Goal: Information Seeking & Learning: Learn about a topic

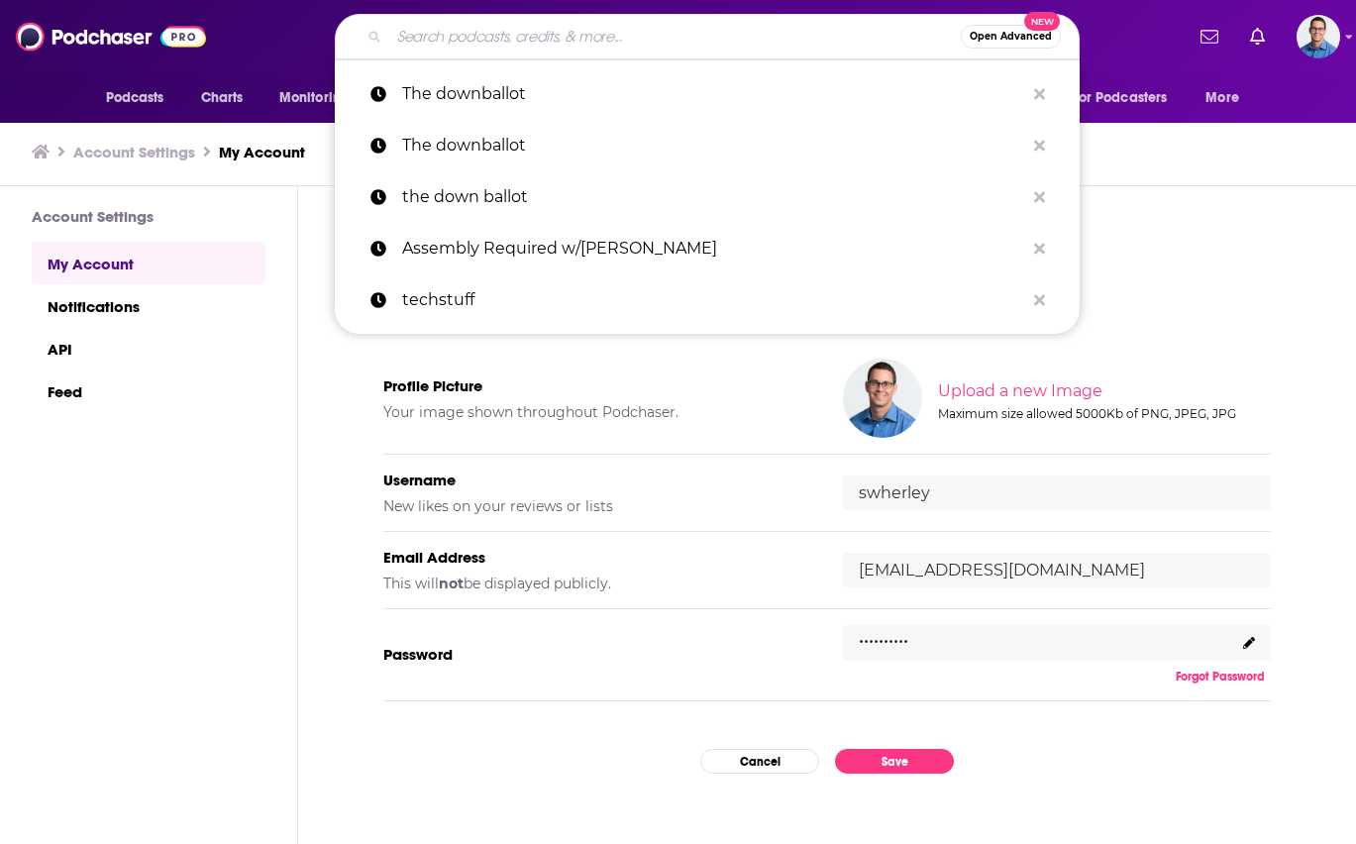
click at [440, 37] on input "Search podcasts, credits, & more..." at bounding box center [674, 37] width 571 height 32
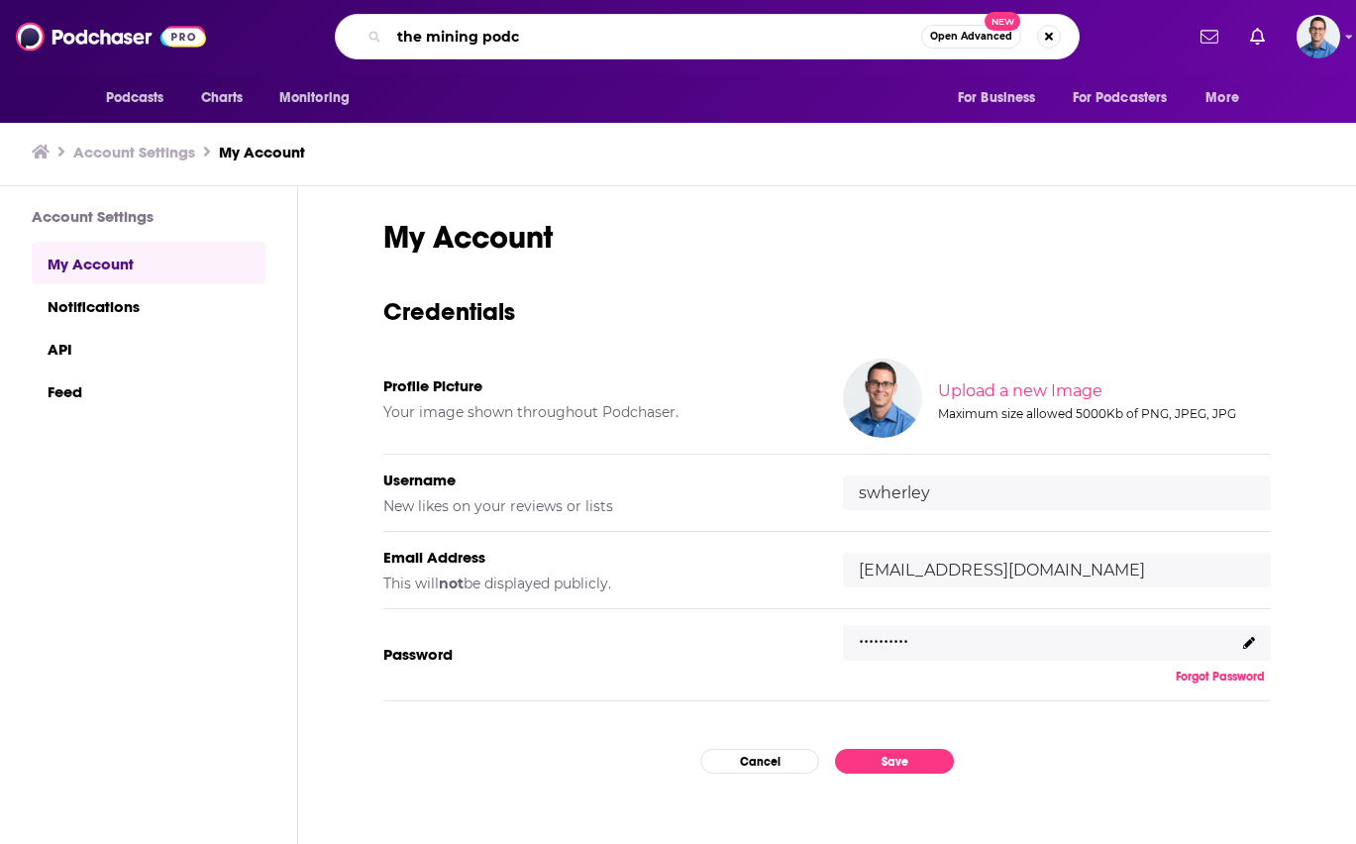
type input "the mining pod"
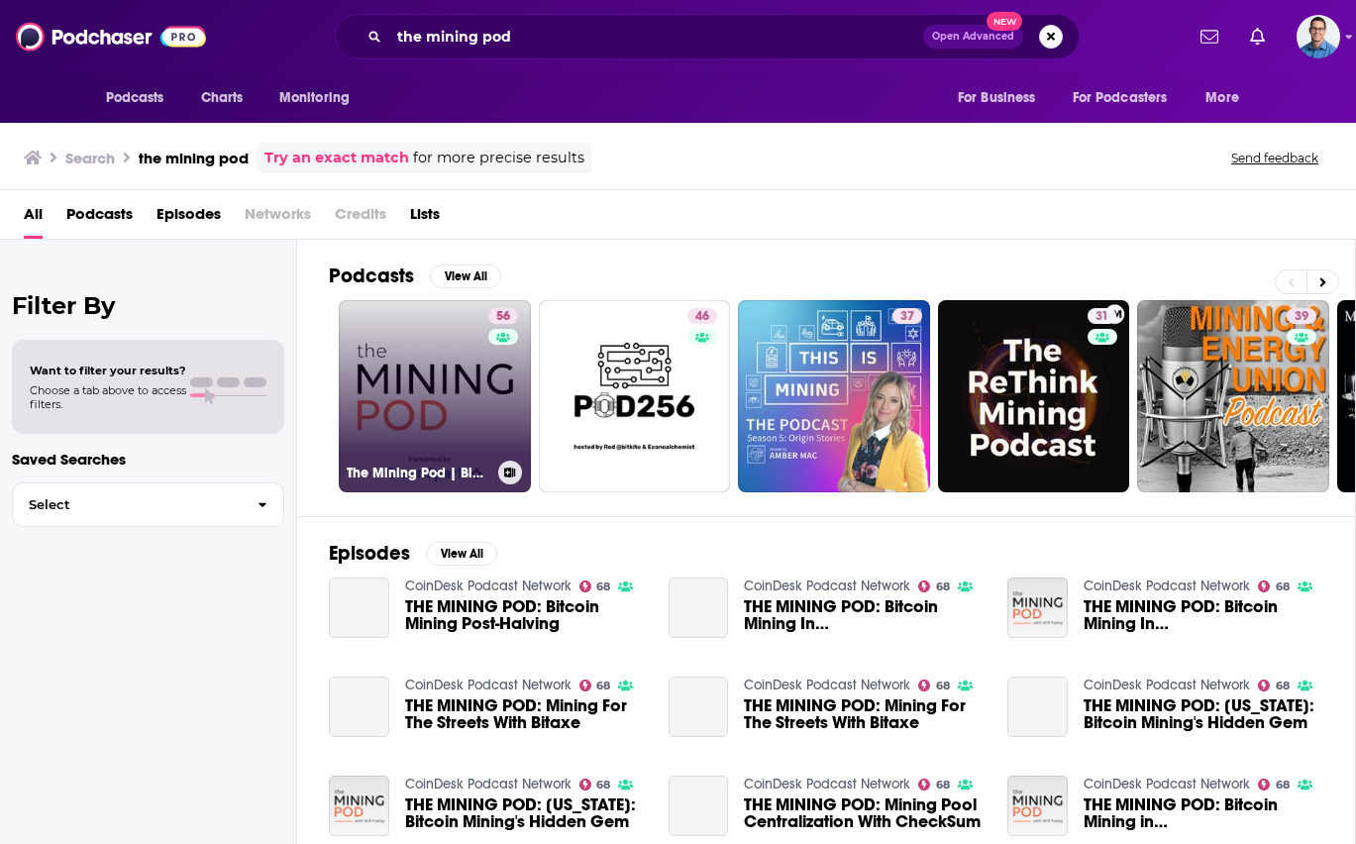
click at [436, 342] on link "56 The Mining Pod | Blockspace Media" at bounding box center [435, 396] width 192 height 192
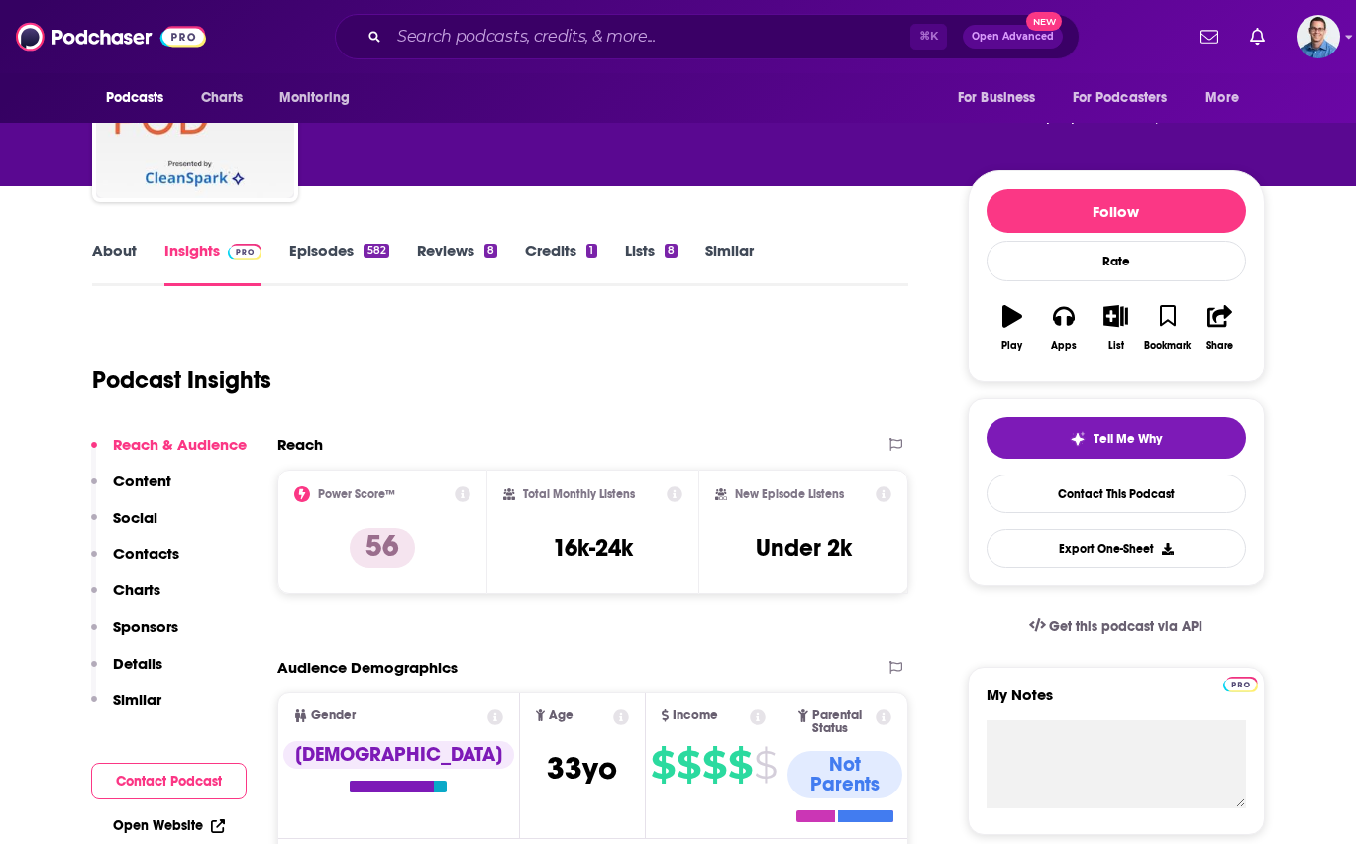
scroll to position [246, 0]
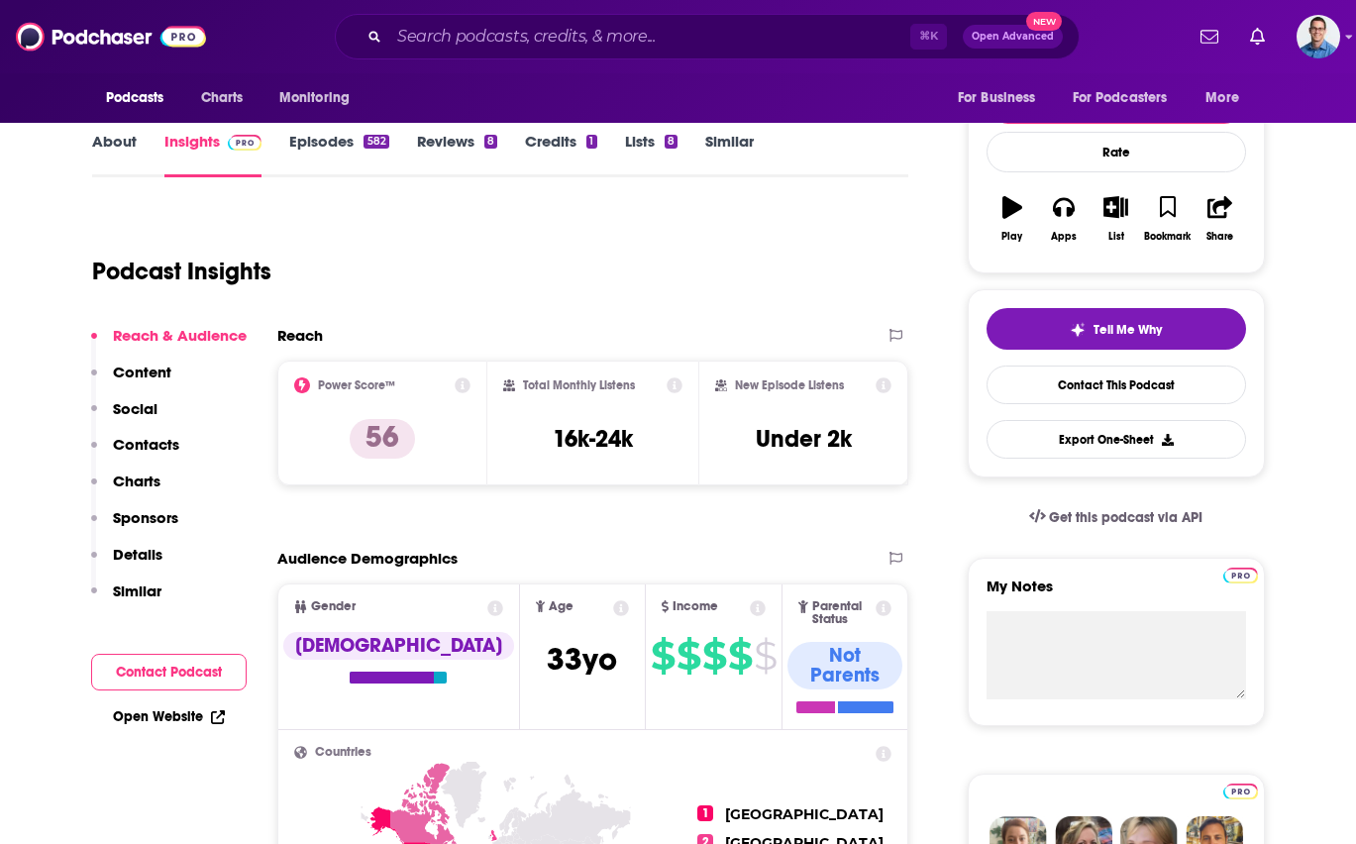
click at [149, 444] on p "Contacts" at bounding box center [146, 444] width 66 height 19
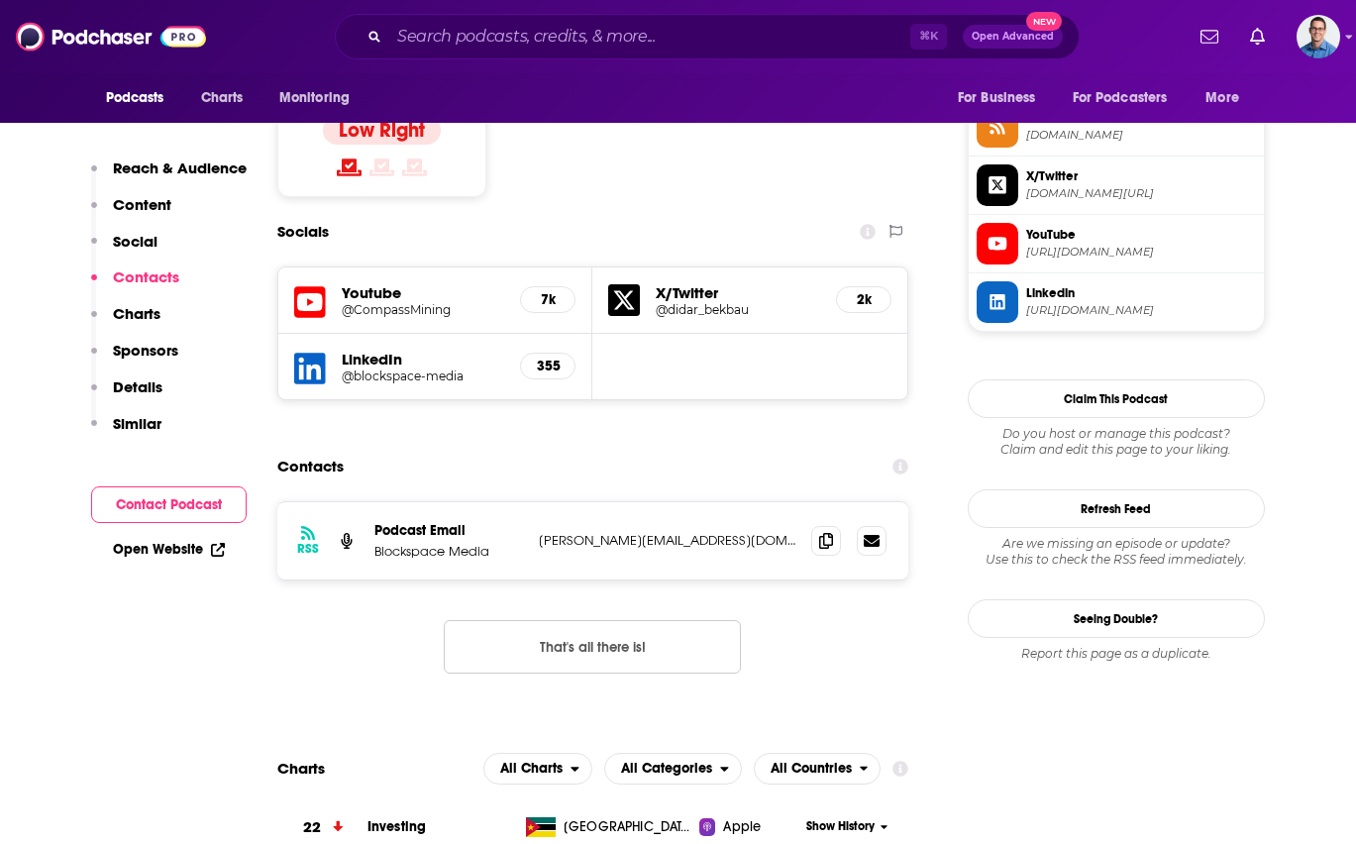
scroll to position [1675, 0]
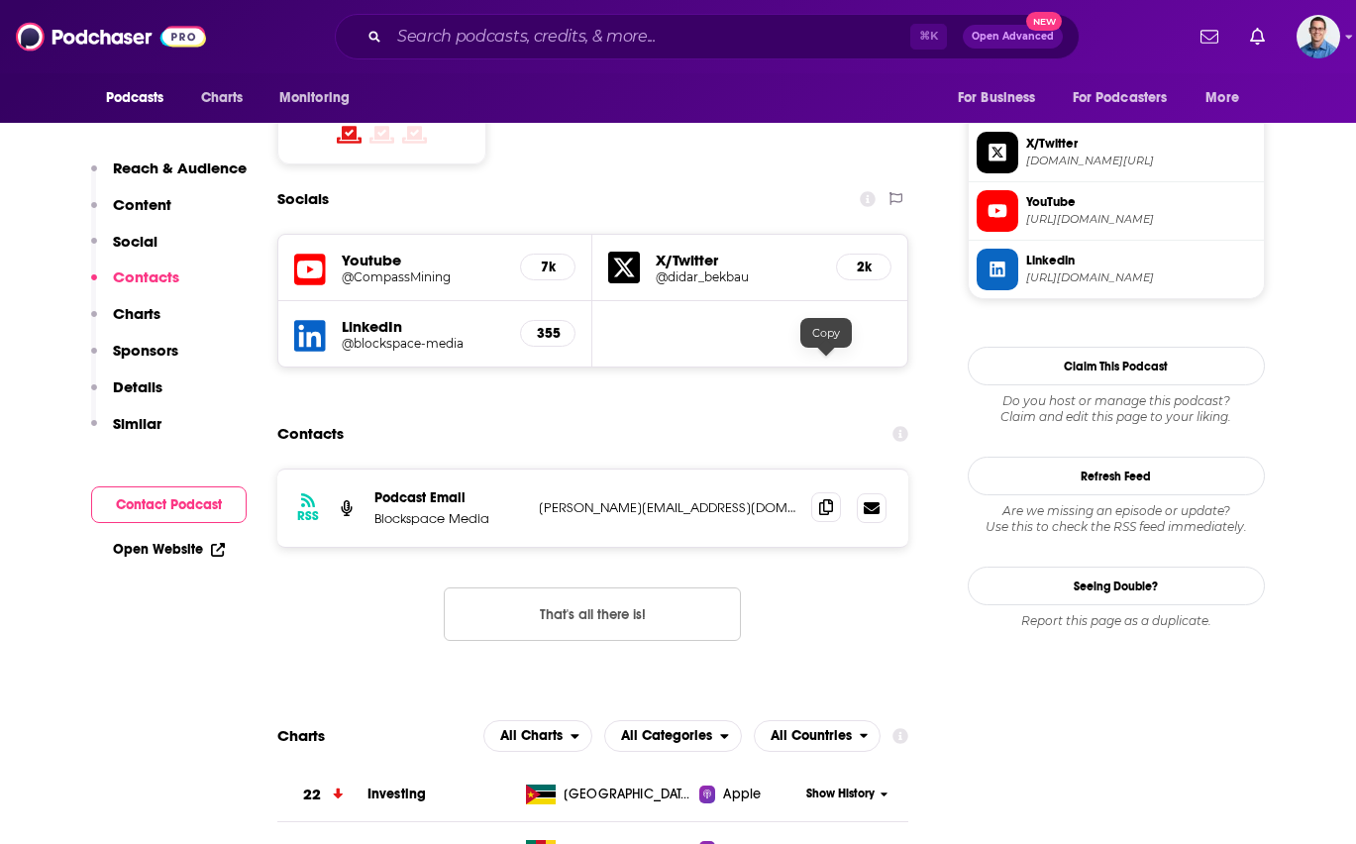
click at [826, 499] on icon at bounding box center [826, 507] width 14 height 16
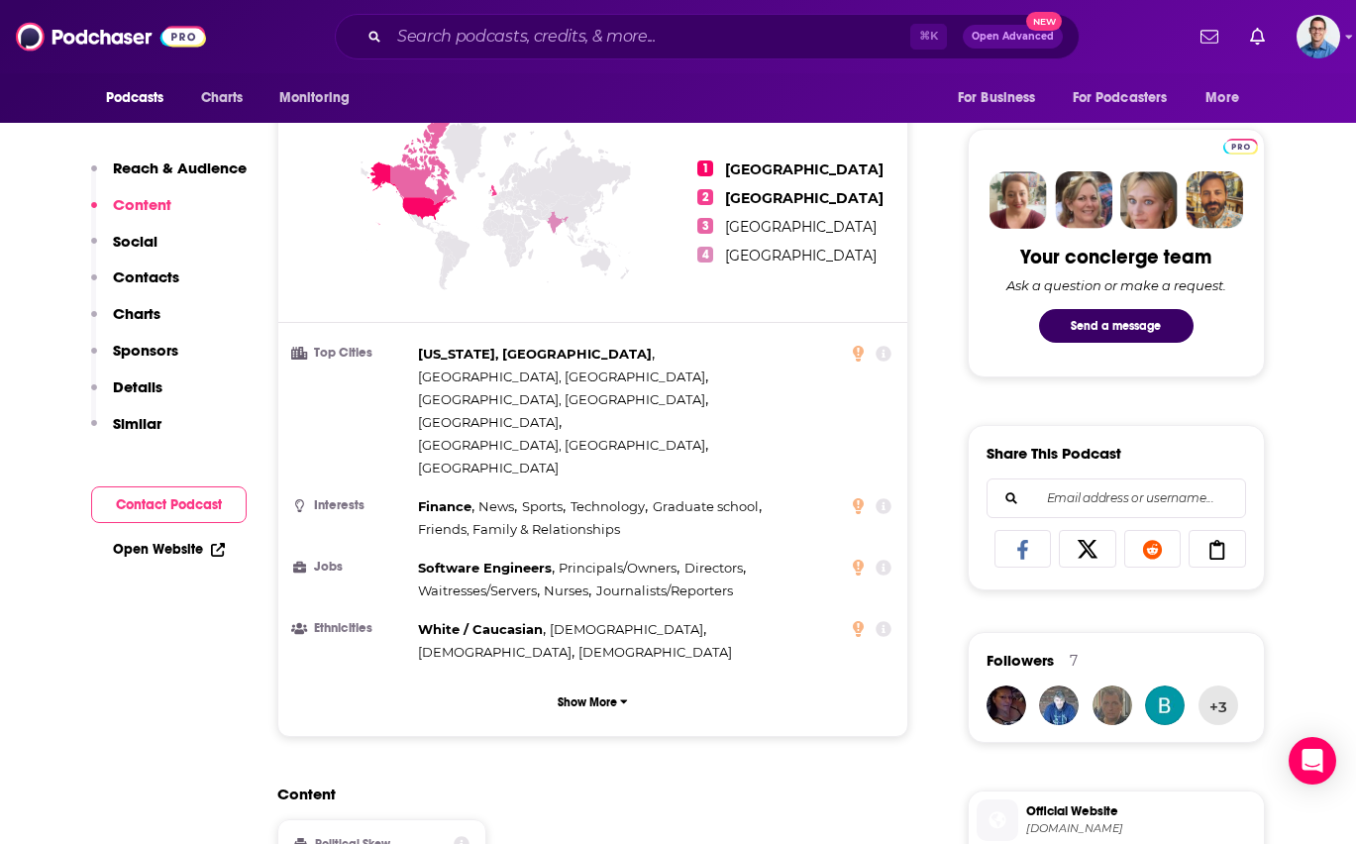
scroll to position [858, 0]
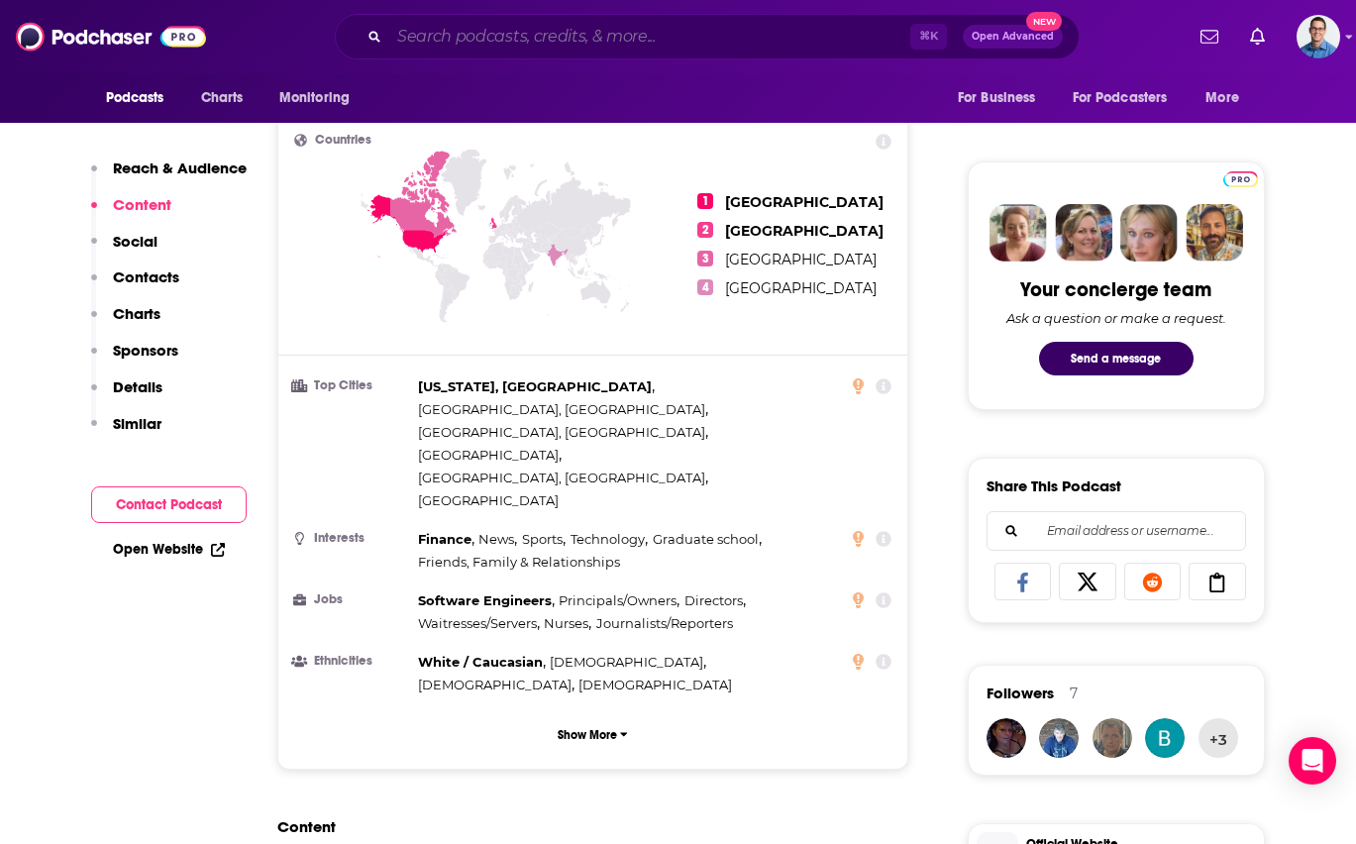
click at [497, 31] on input "Search podcasts, credits, & more..." at bounding box center [649, 37] width 521 height 32
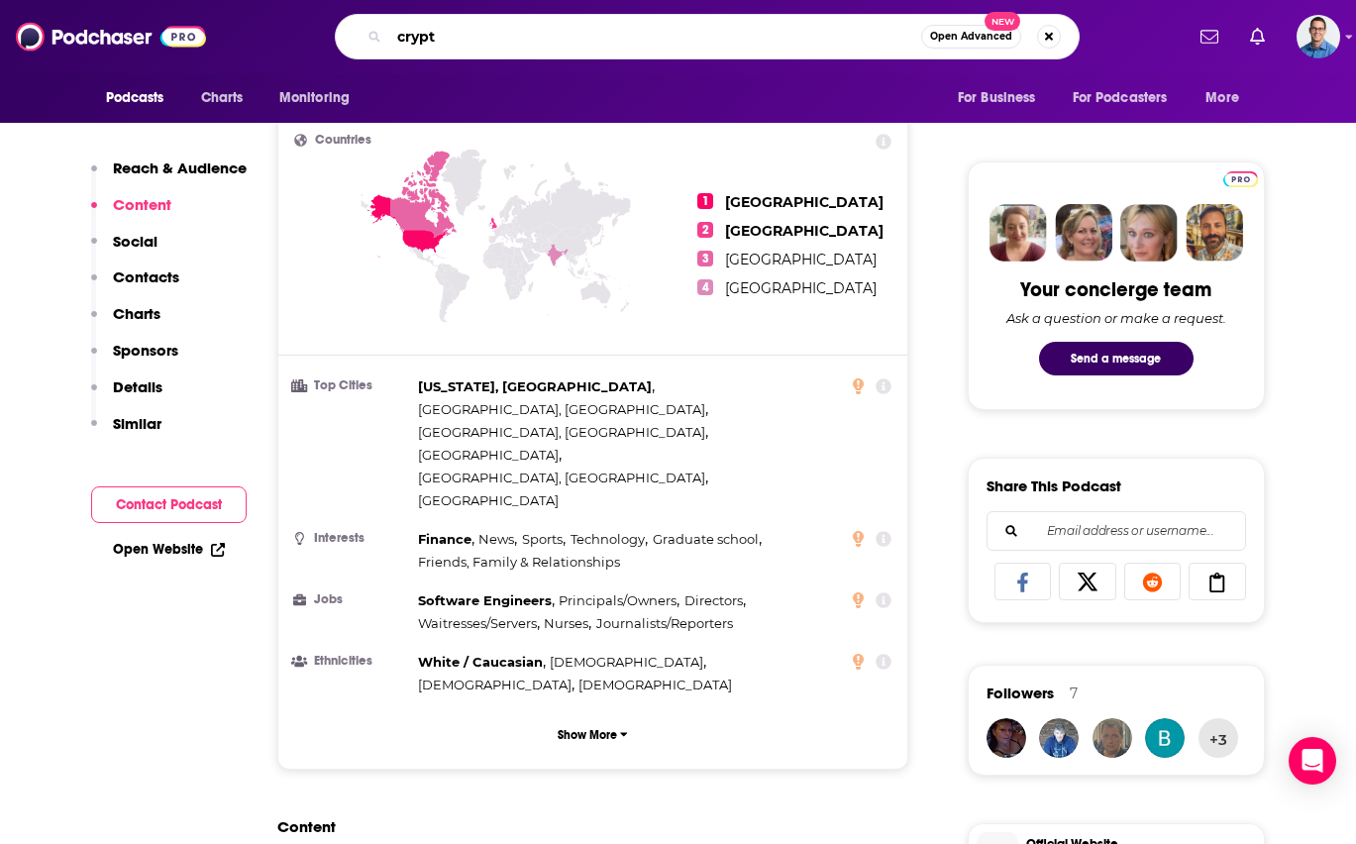
type input "crypto"
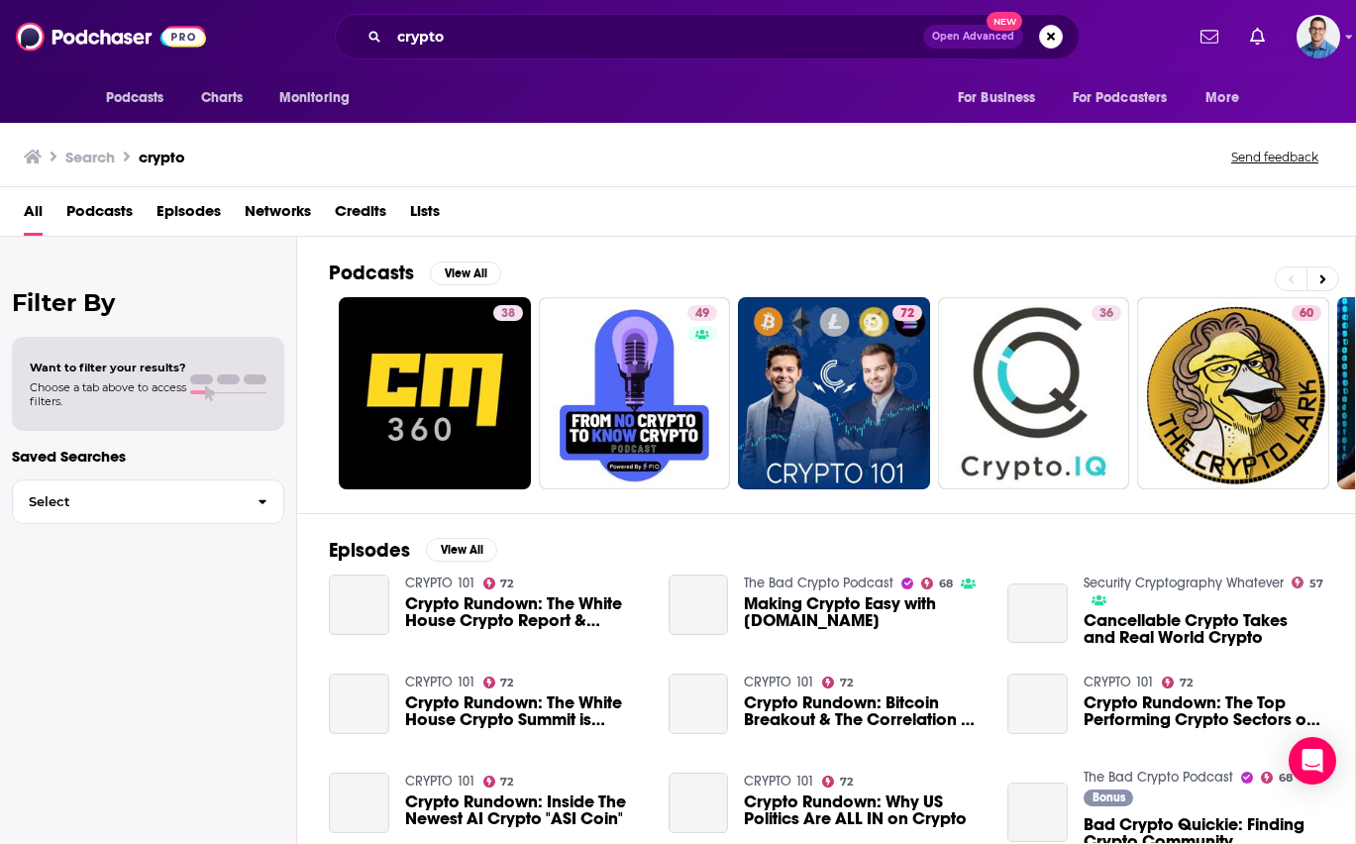
click at [107, 210] on span "Podcasts" at bounding box center [99, 215] width 66 height 41
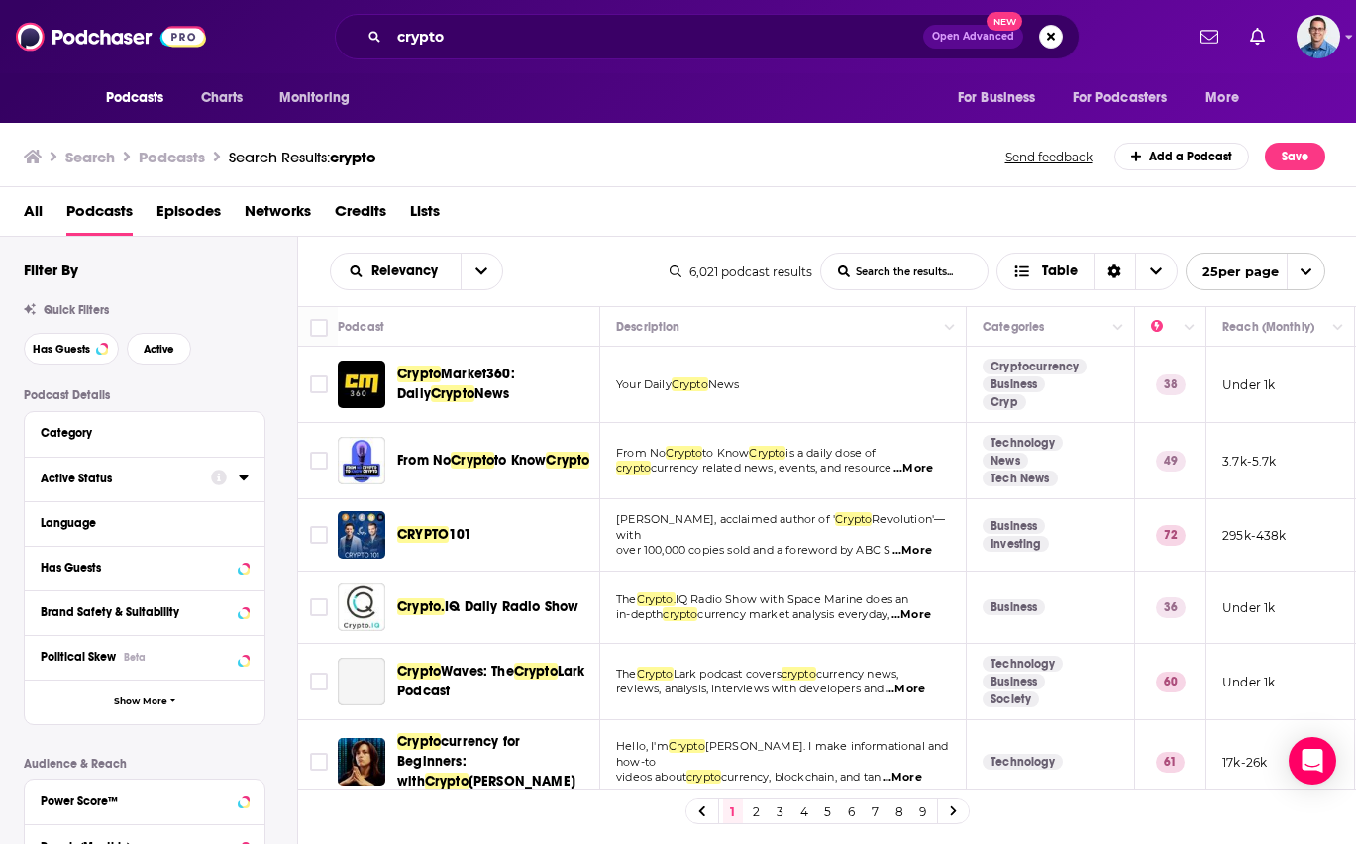
click at [79, 475] on div "Active Status" at bounding box center [119, 478] width 157 height 14
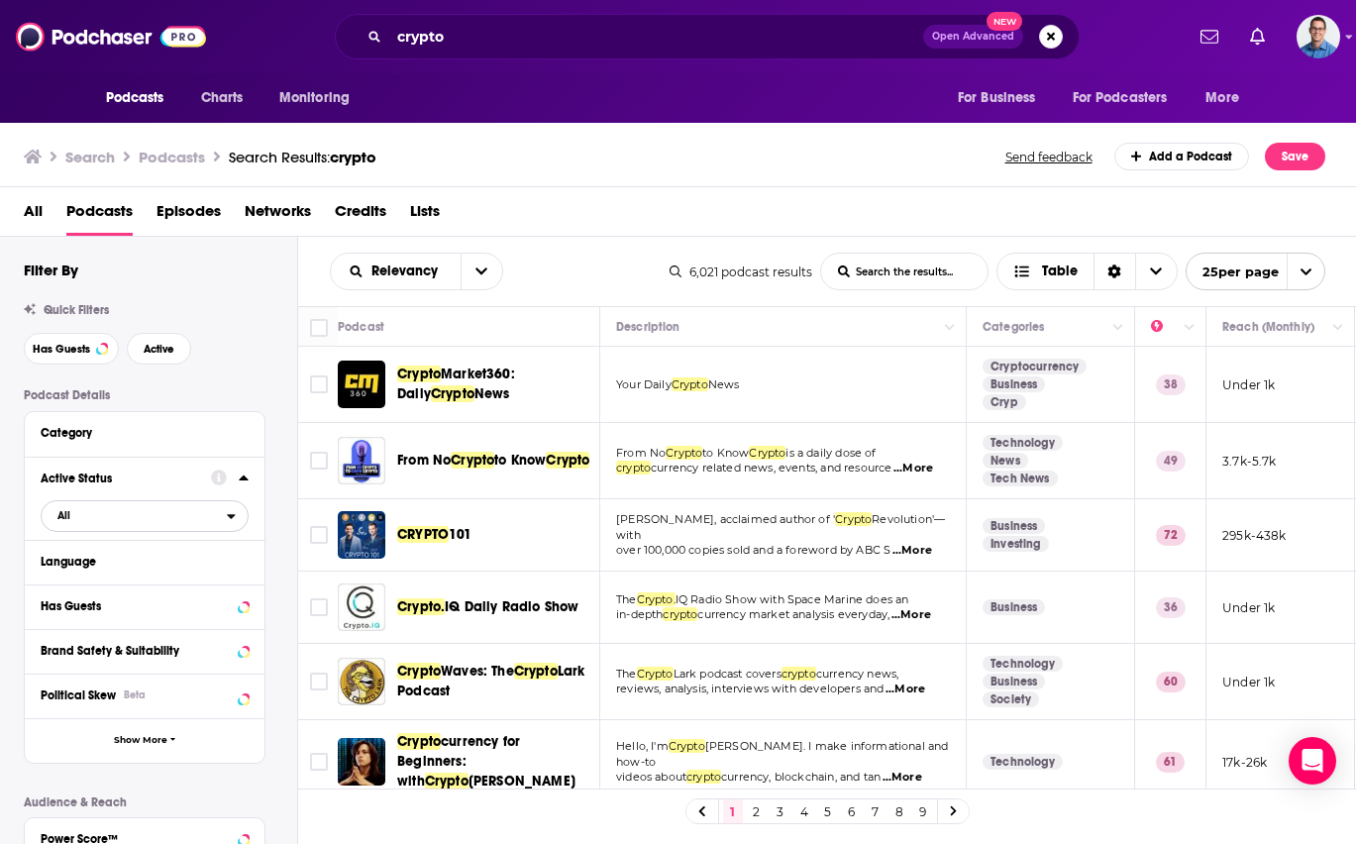
click at [223, 514] on span "All" at bounding box center [134, 515] width 185 height 26
click at [71, 577] on span "Active" at bounding box center [103, 580] width 104 height 11
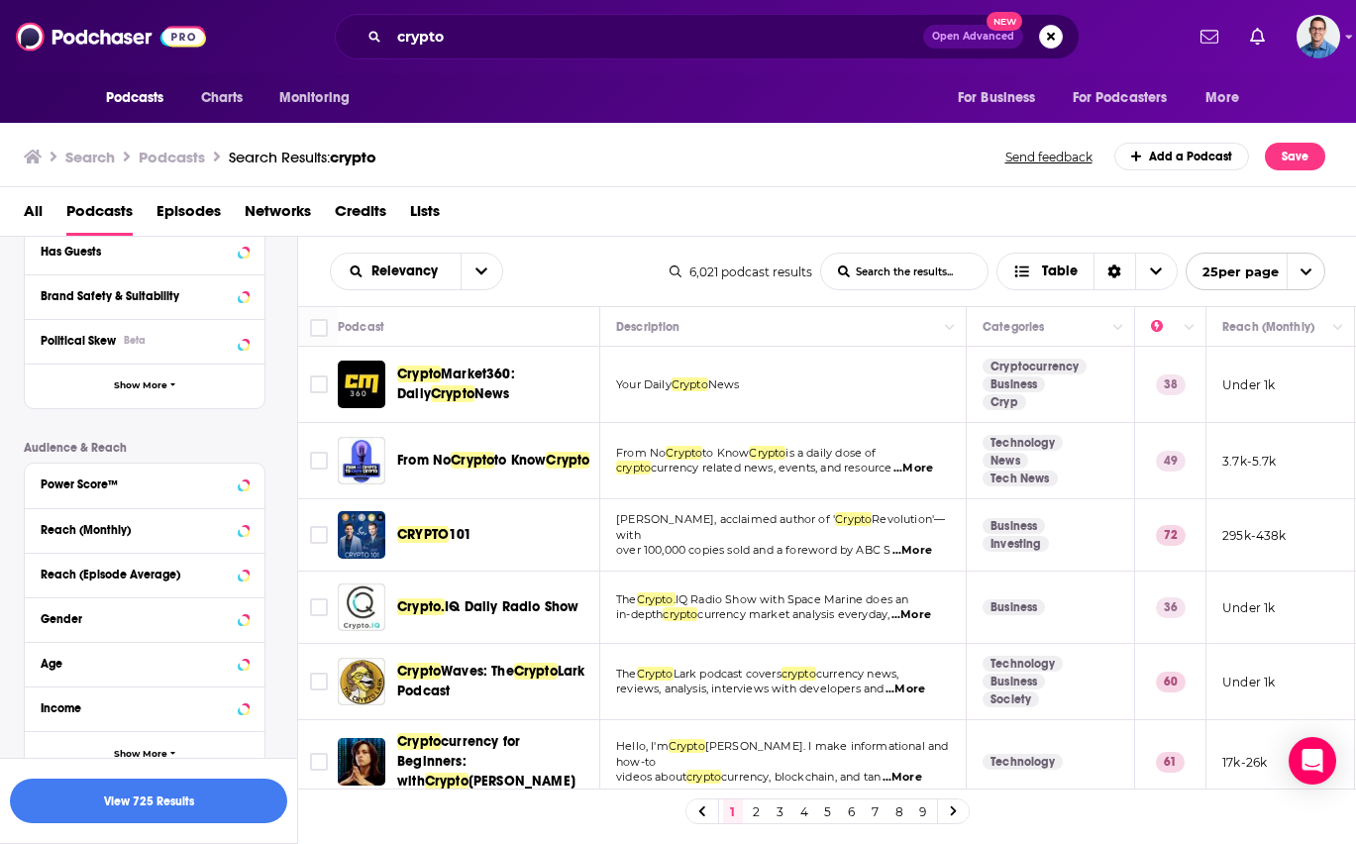
scroll to position [443, 0]
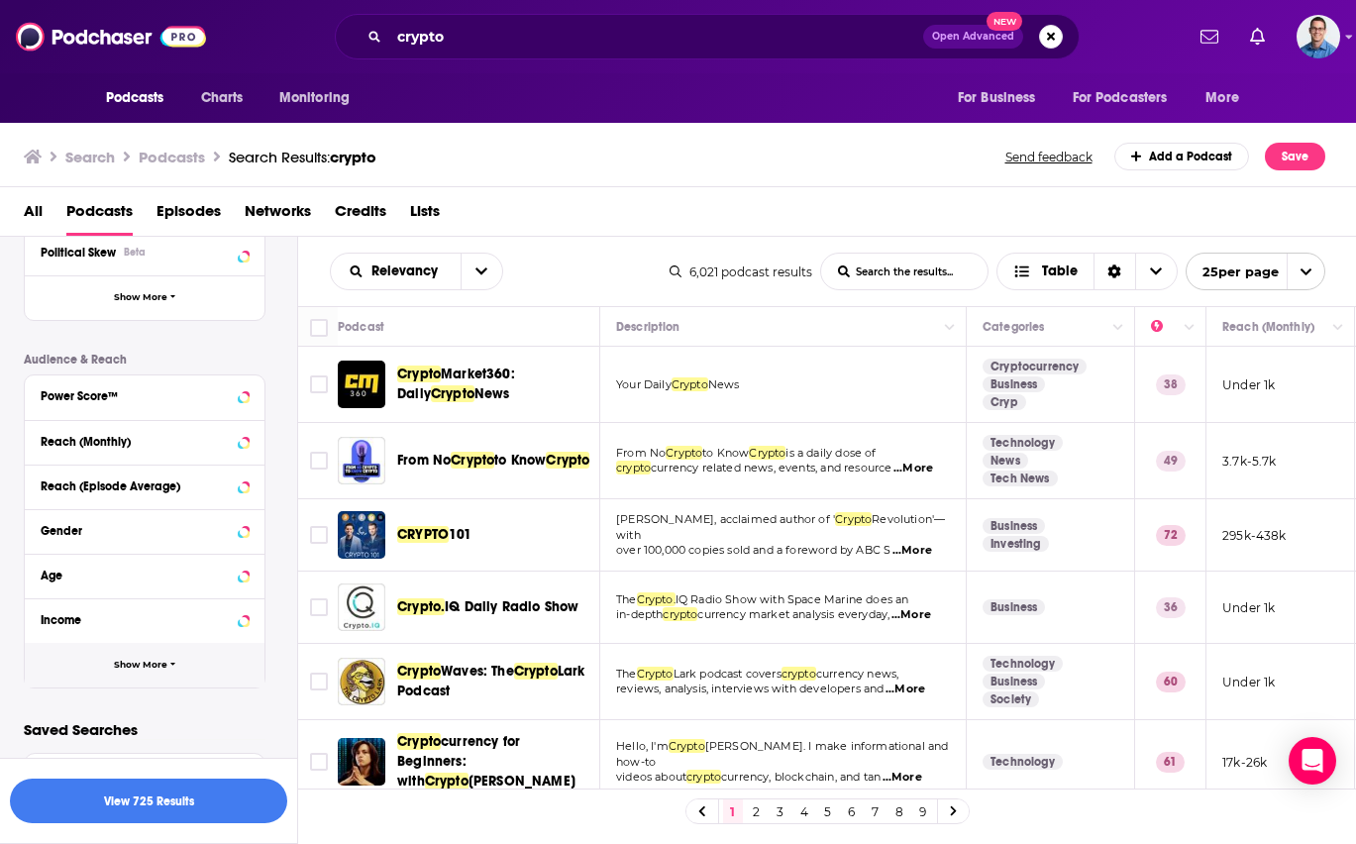
click at [130, 664] on span "Show More" at bounding box center [140, 665] width 53 height 11
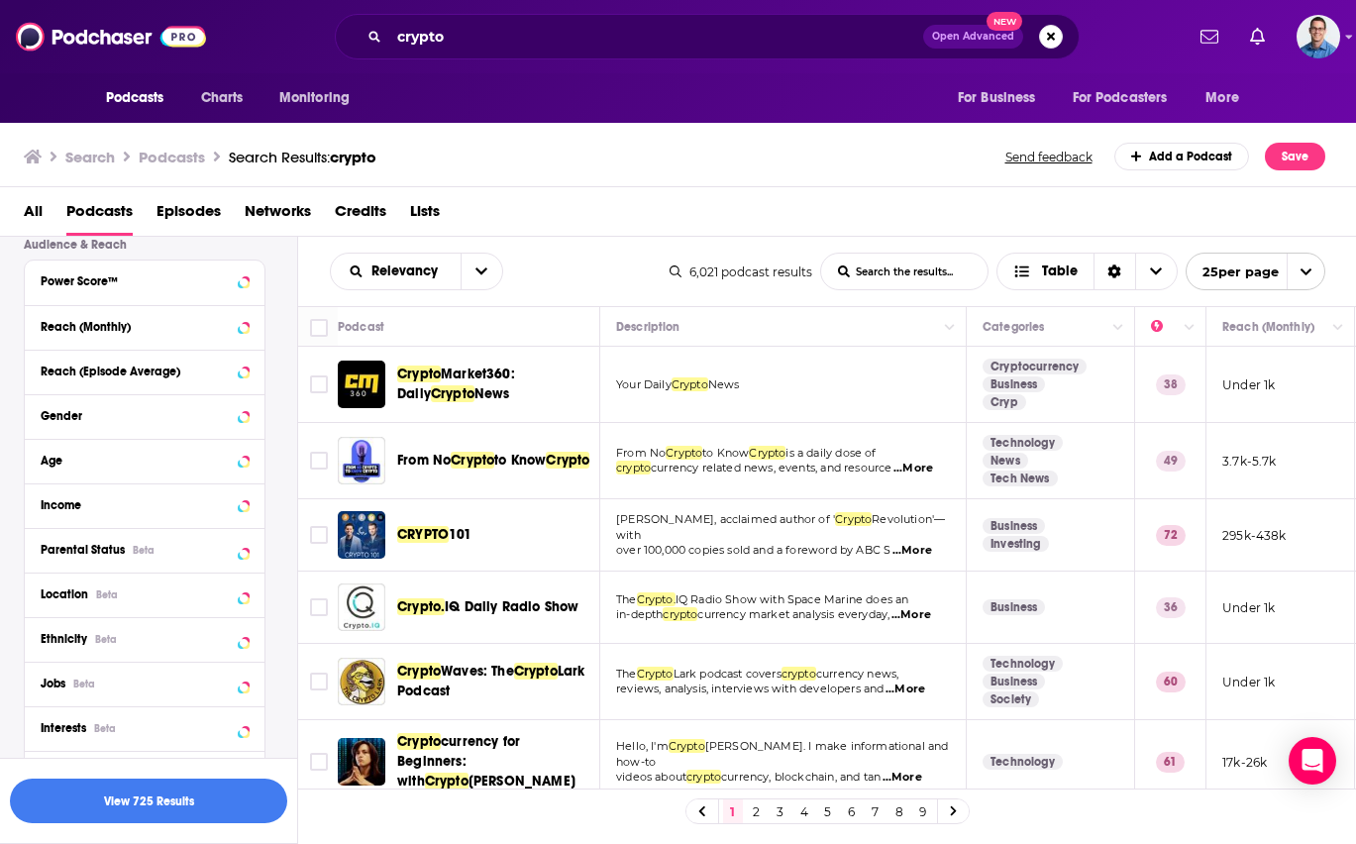
scroll to position [622, 0]
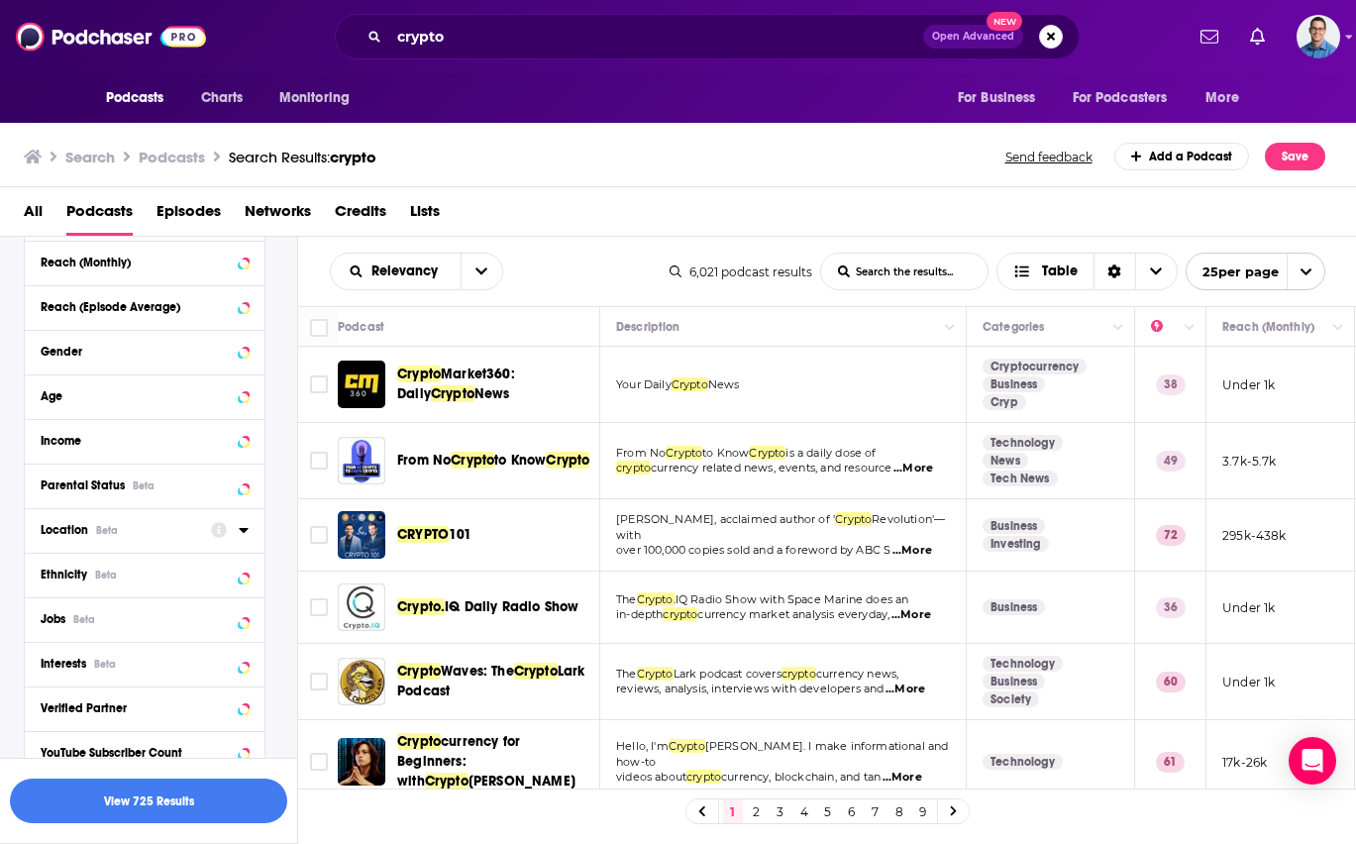
click at [182, 532] on div "Location Beta" at bounding box center [119, 530] width 157 height 14
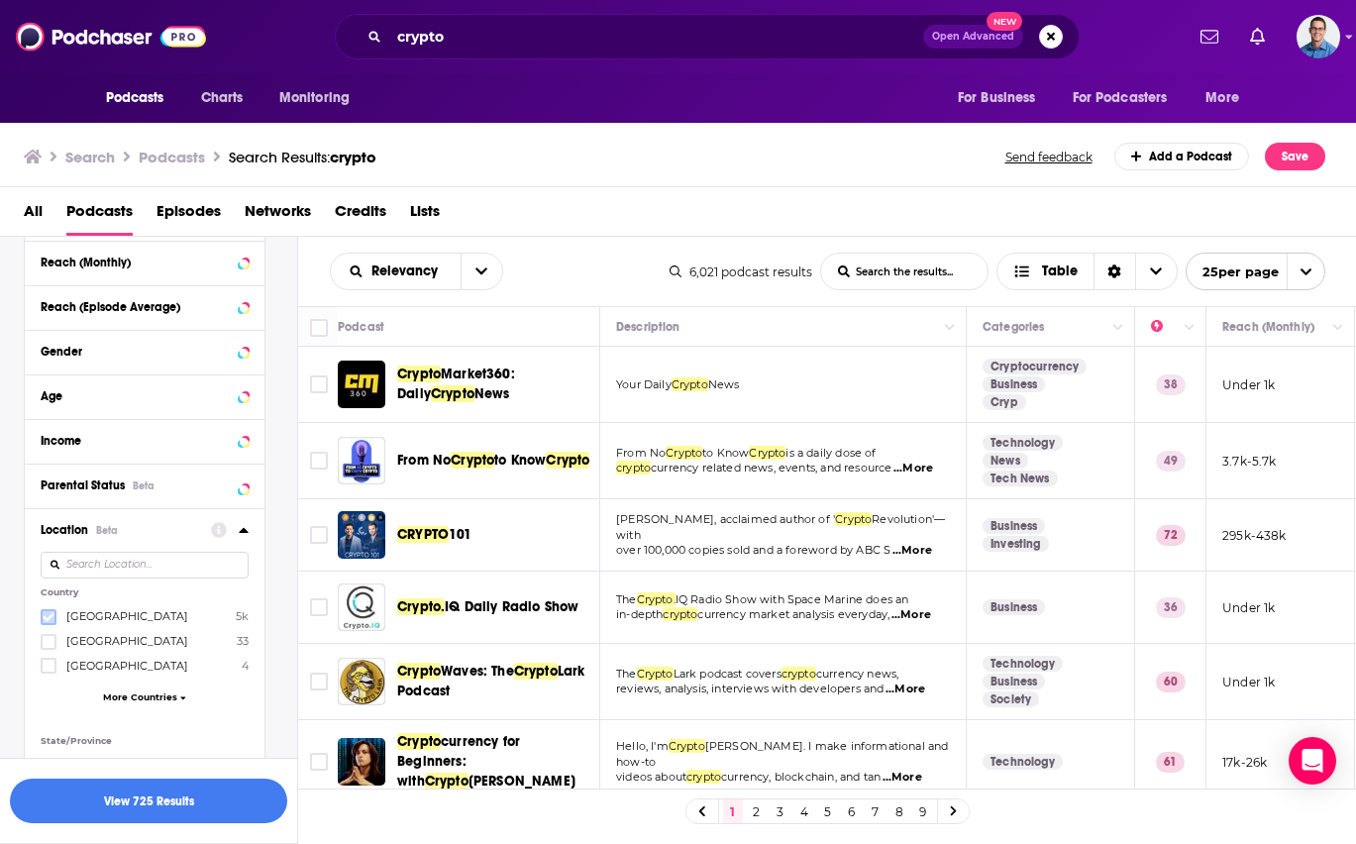
click at [50, 612] on icon at bounding box center [49, 617] width 12 height 12
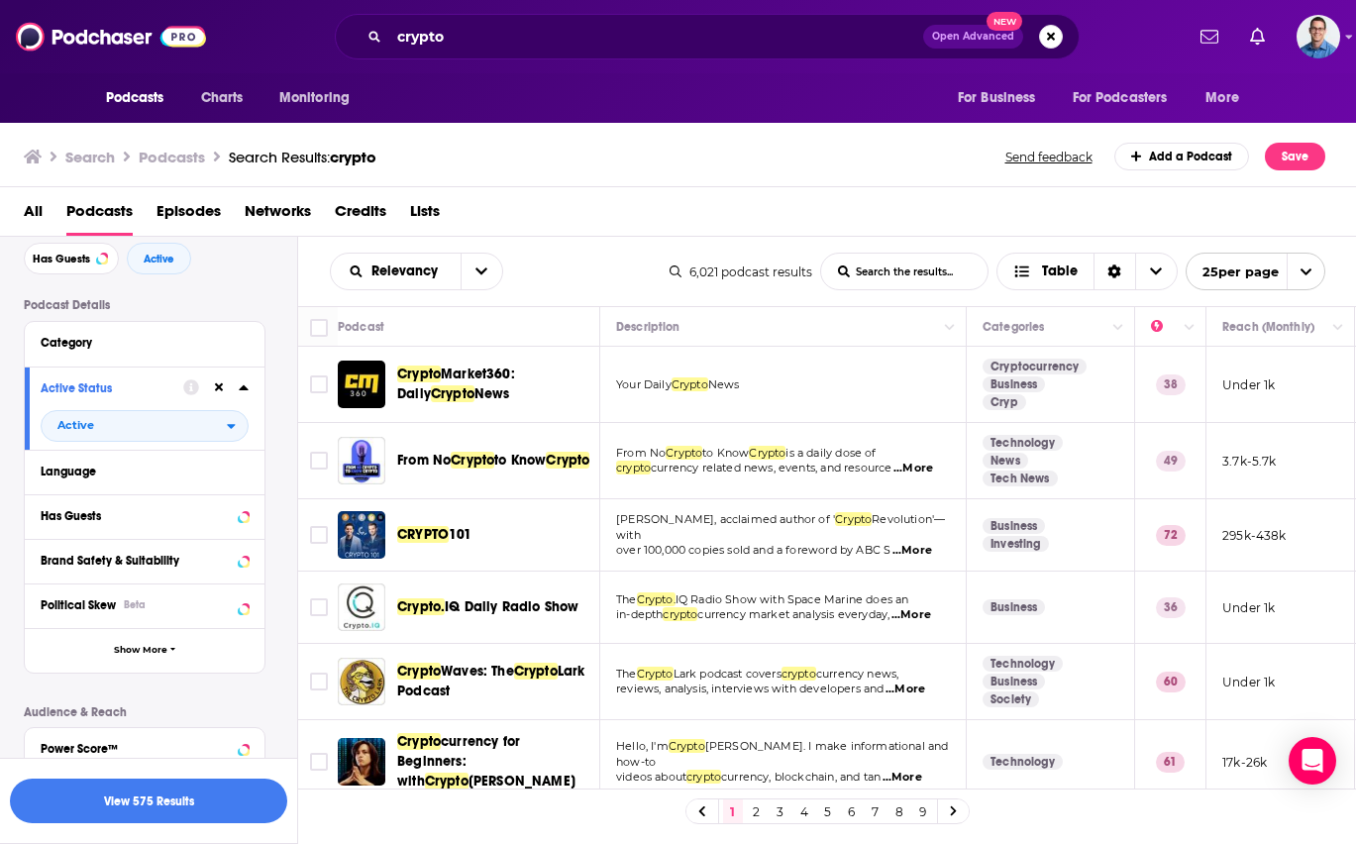
scroll to position [89, 0]
click at [174, 524] on button "Has Guests" at bounding box center [126, 516] width 170 height 25
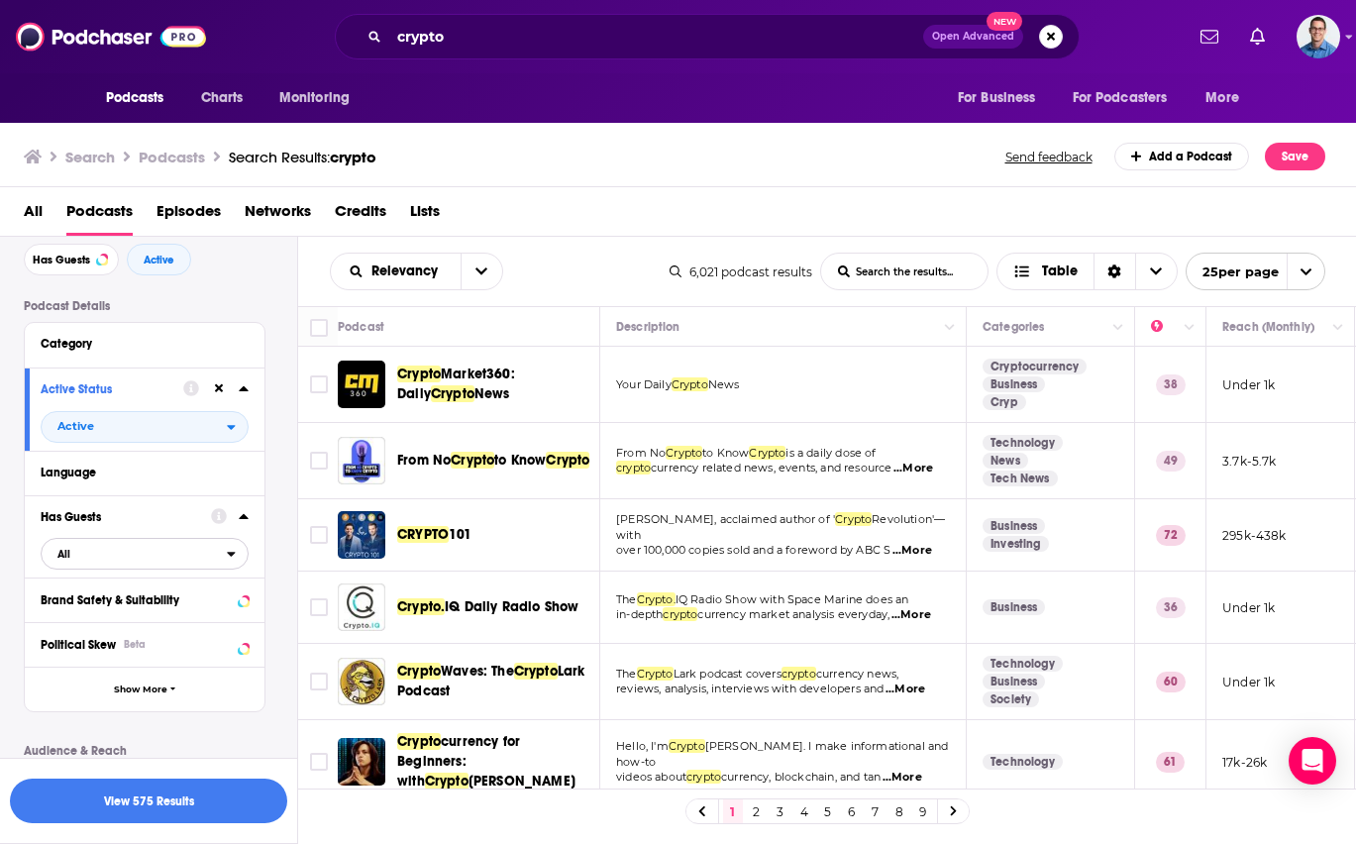
click at [174, 553] on span "All" at bounding box center [134, 554] width 185 height 26
click at [91, 619] on span "Has guests" at bounding box center [111, 618] width 120 height 11
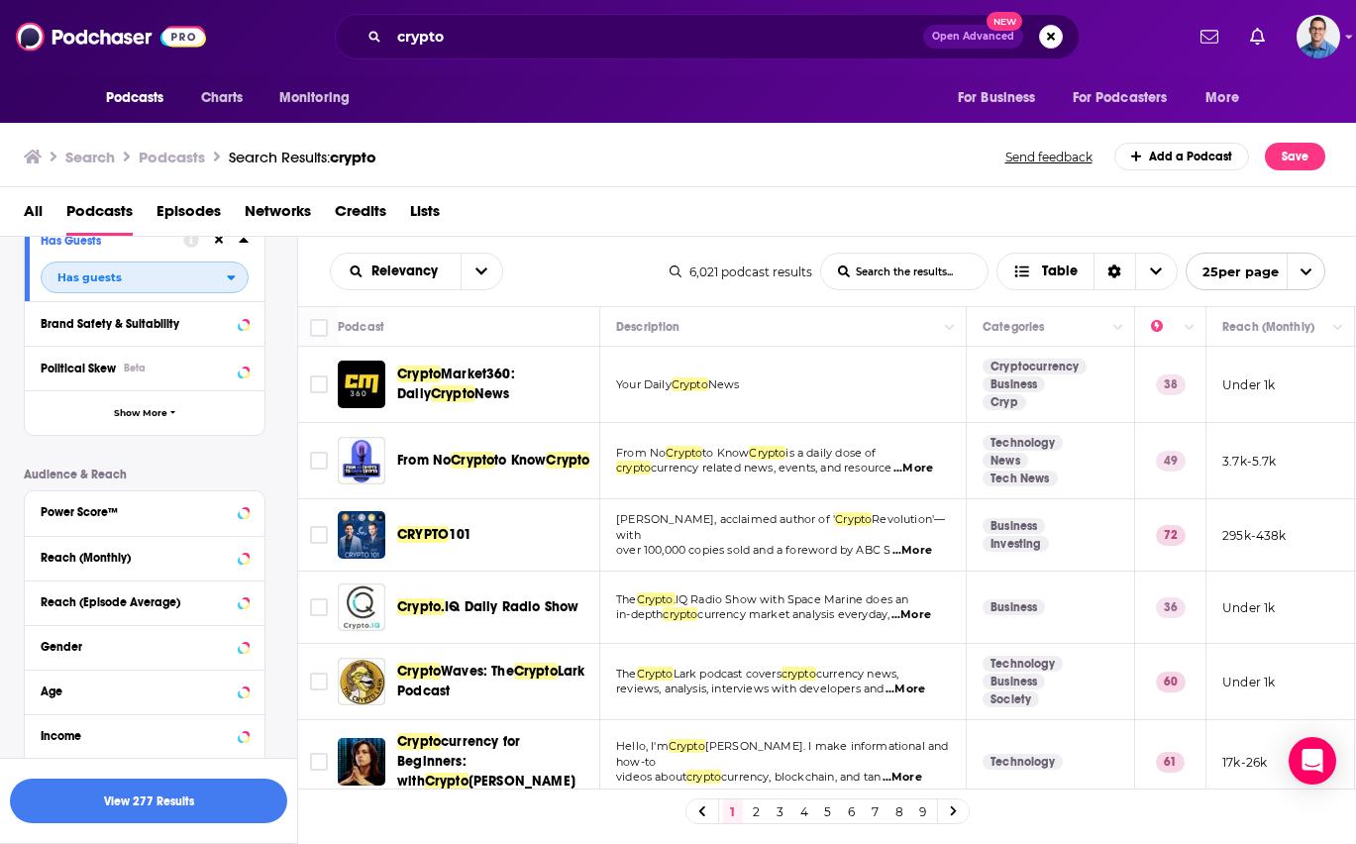
scroll to position [367, 0]
click at [242, 365] on icon at bounding box center [243, 365] width 9 height 5
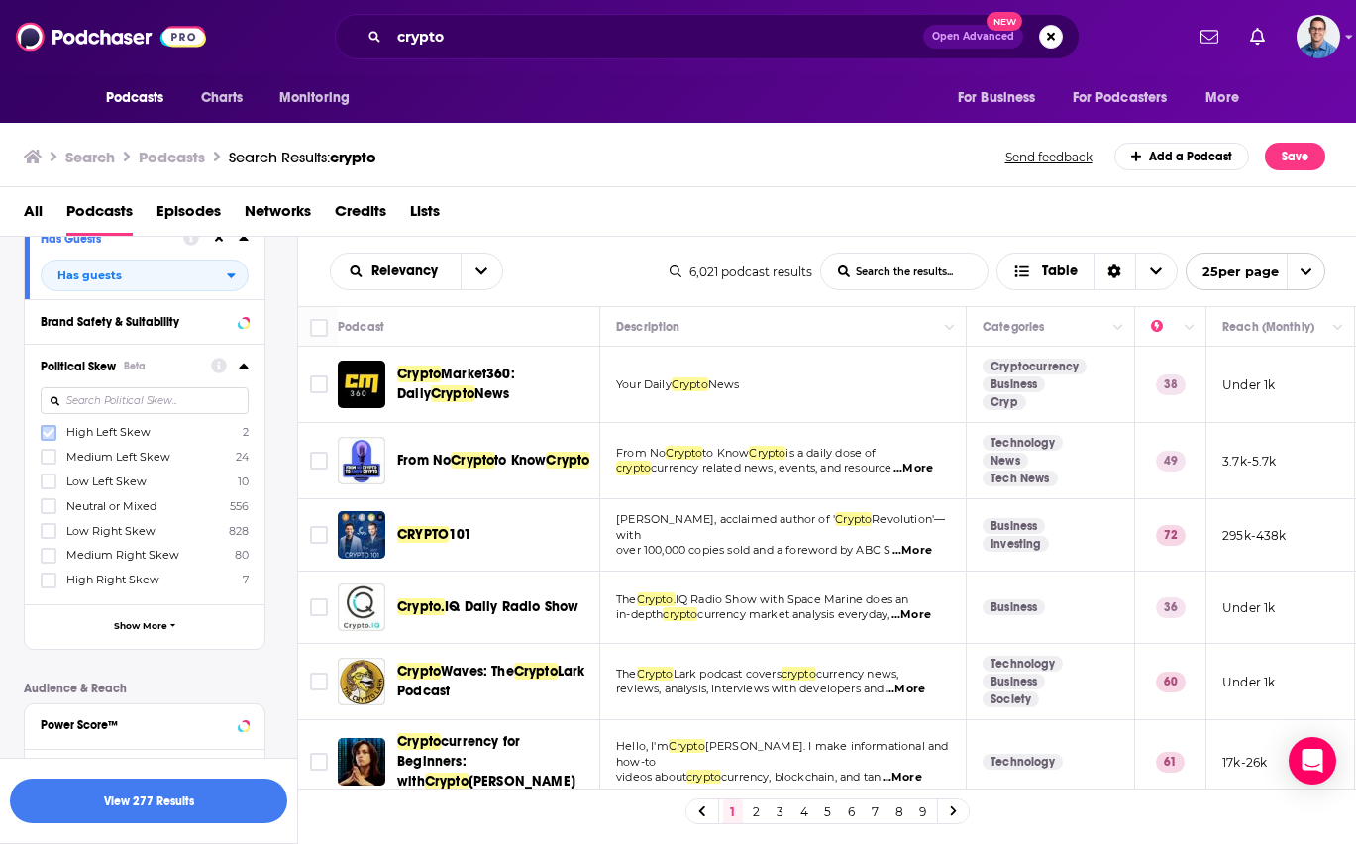
click at [53, 433] on icon at bounding box center [49, 433] width 12 height 12
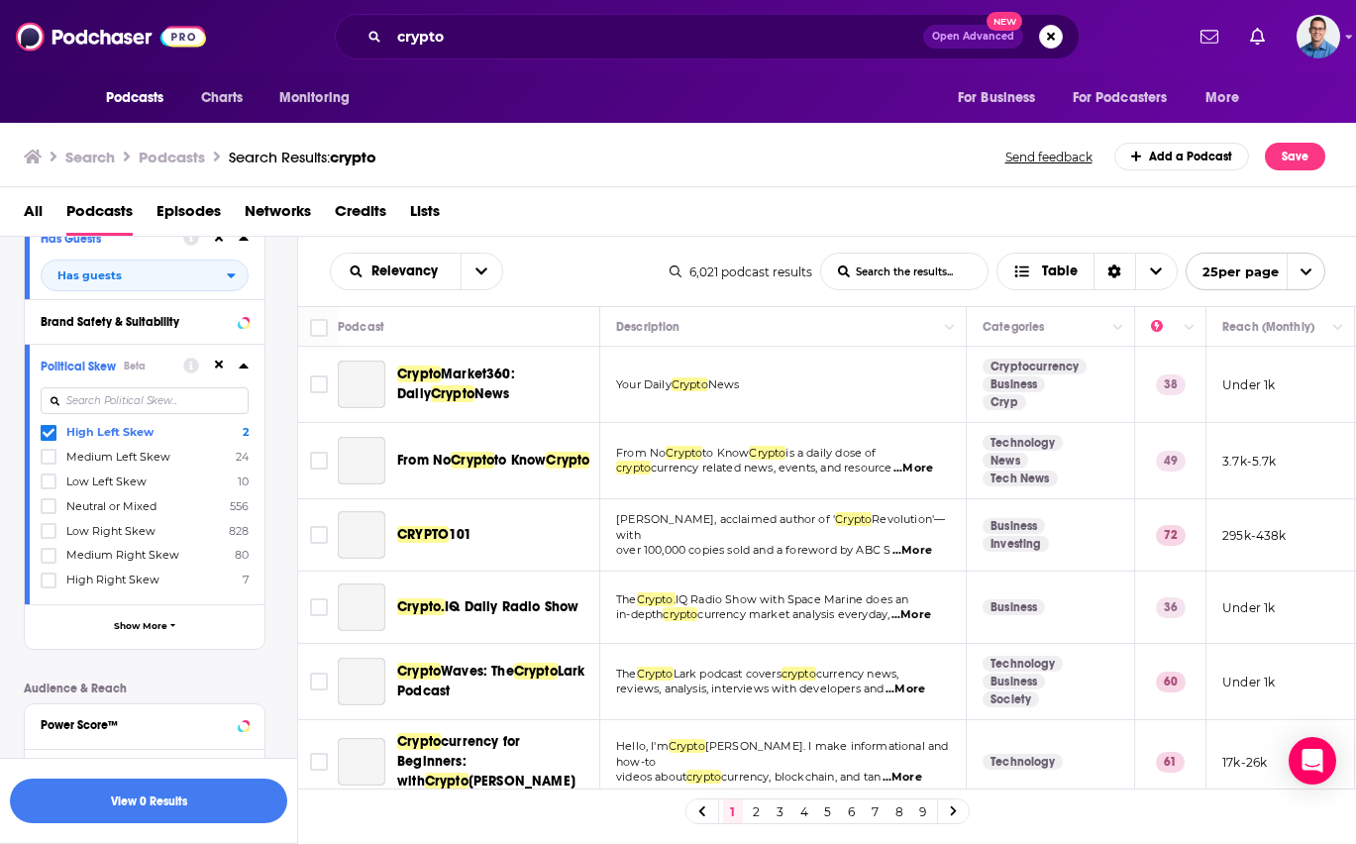
click at [47, 464] on div at bounding box center [51, 457] width 20 height 17
click at [49, 462] on input "multiSelectOption-Left-1" at bounding box center [49, 462] width 0 height 0
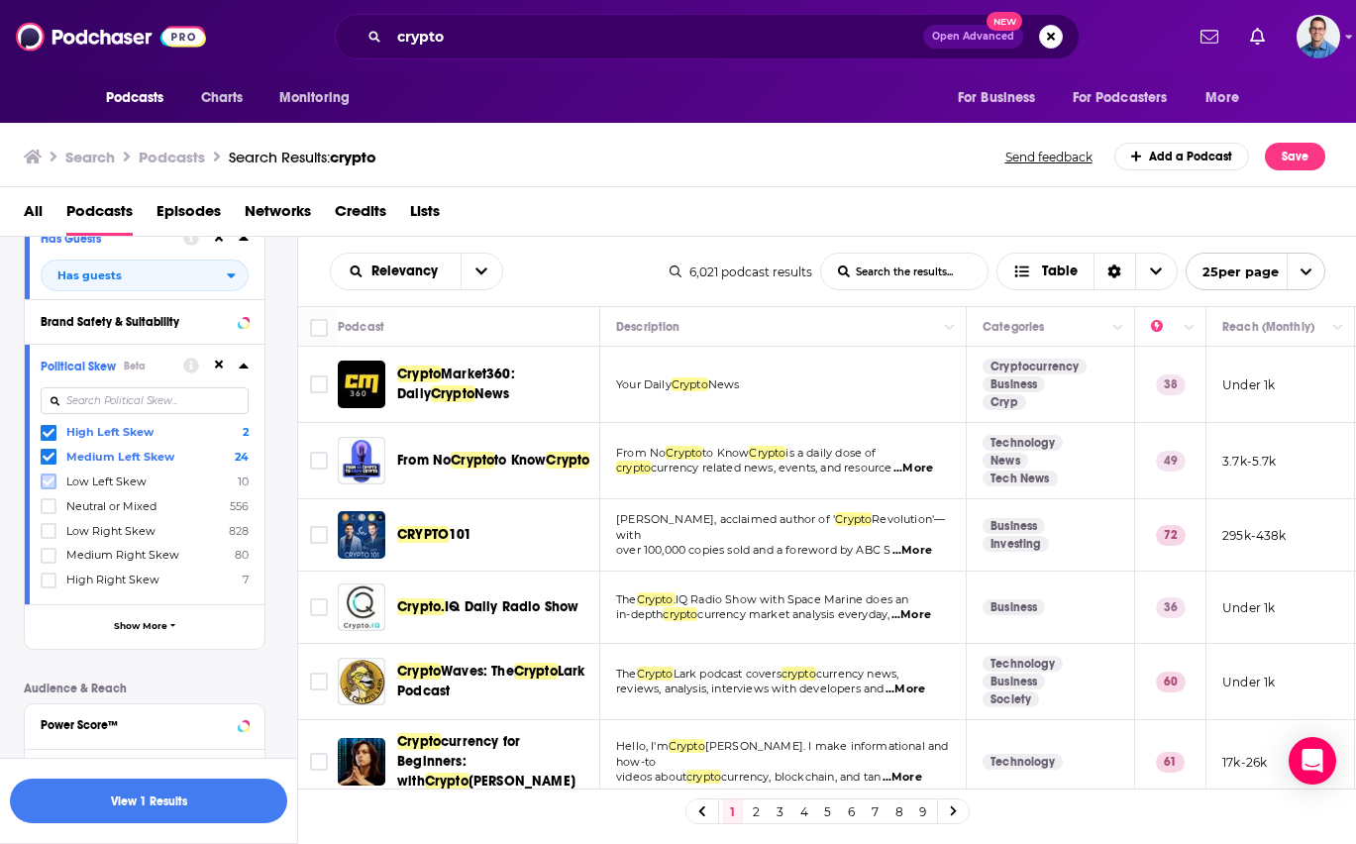
click at [45, 477] on icon at bounding box center [49, 481] width 12 height 12
click at [45, 501] on icon at bounding box center [49, 506] width 12 height 12
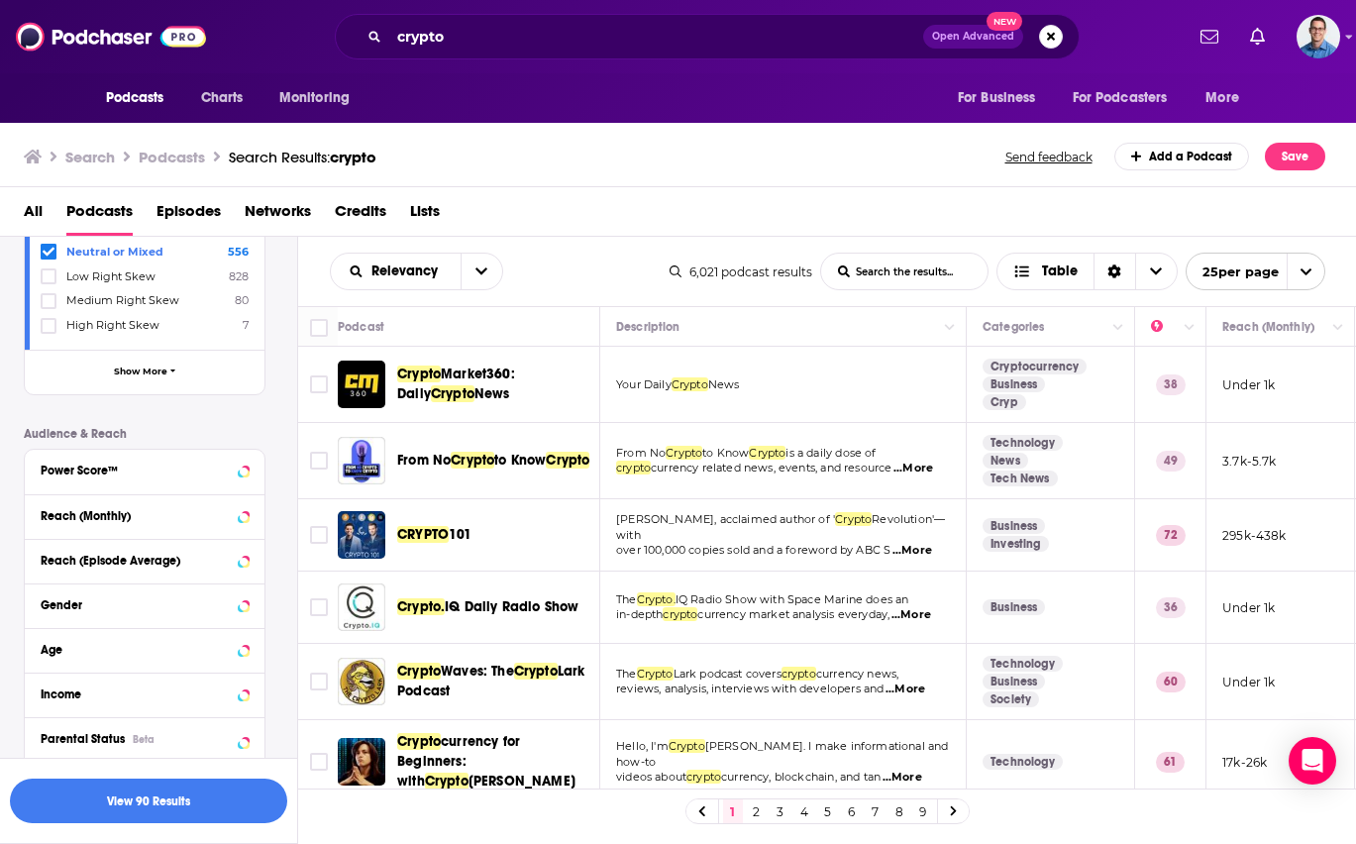
scroll to position [656, 0]
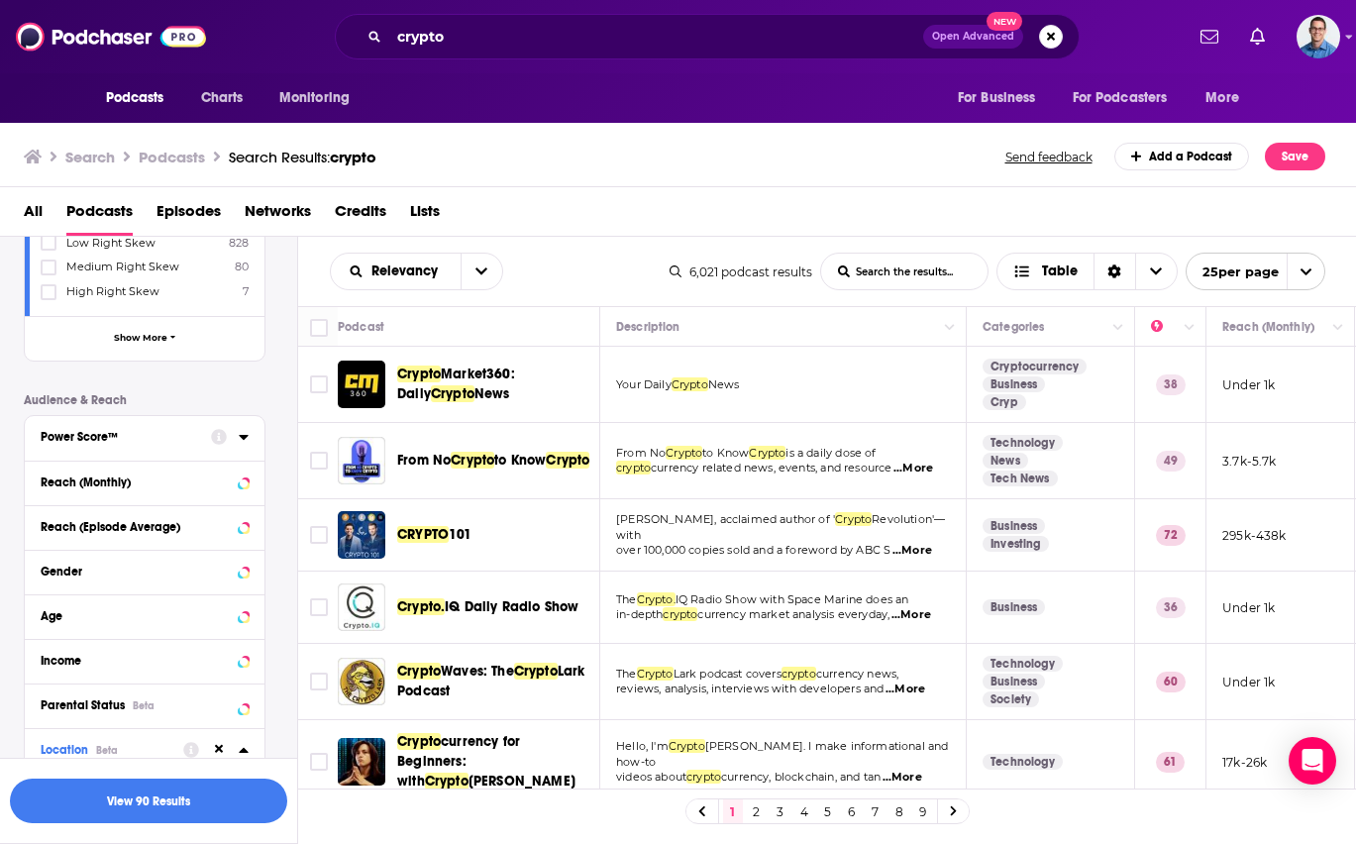
click at [183, 435] on div "Power Score™" at bounding box center [119, 437] width 157 height 14
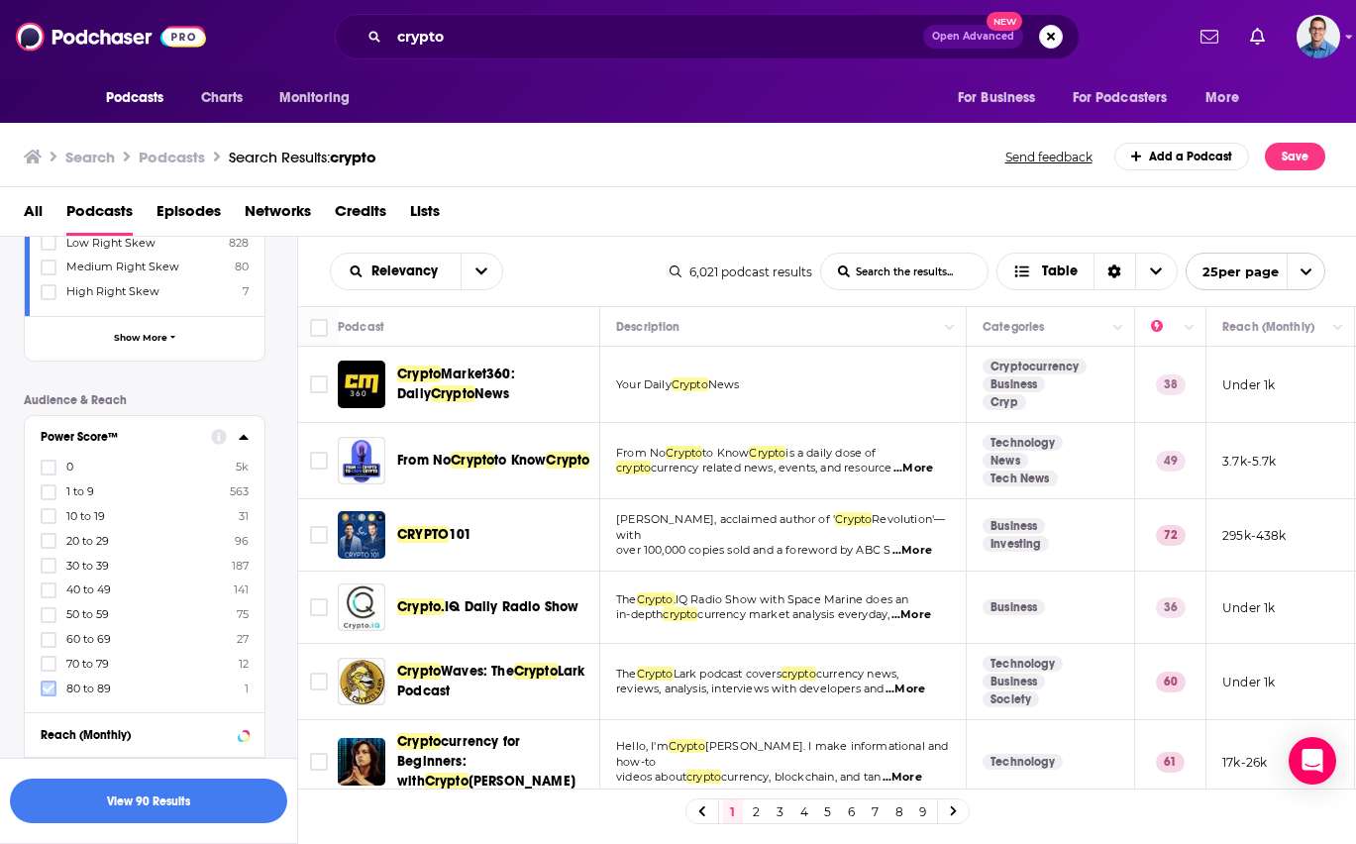
click at [49, 684] on icon at bounding box center [49, 688] width 12 height 12
click at [50, 687] on icon at bounding box center [49, 688] width 12 height 9
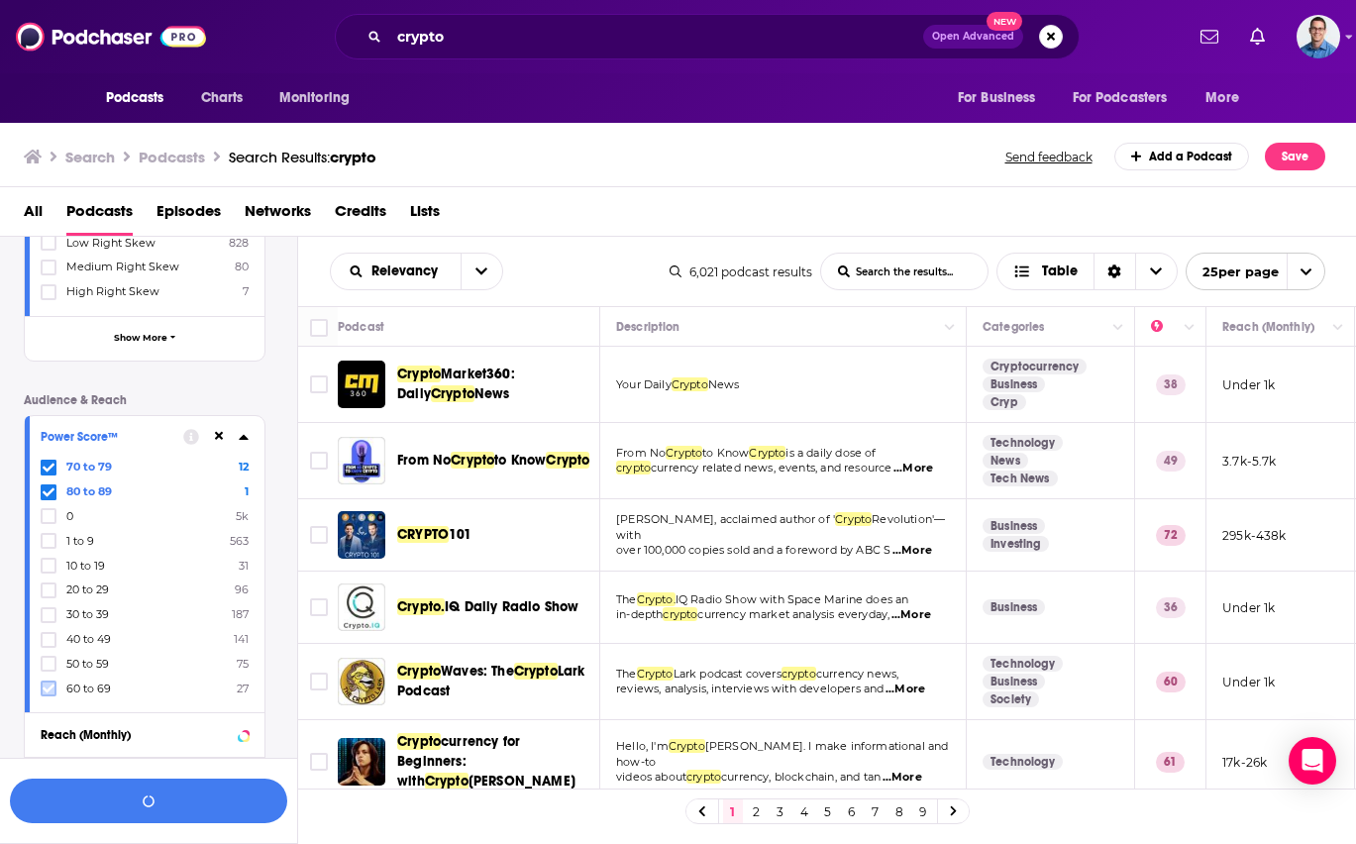
click at [51, 685] on icon at bounding box center [49, 688] width 12 height 9
click at [51, 690] on icon at bounding box center [49, 688] width 12 height 12
click at [151, 802] on button "View 17 Results" at bounding box center [148, 800] width 277 height 45
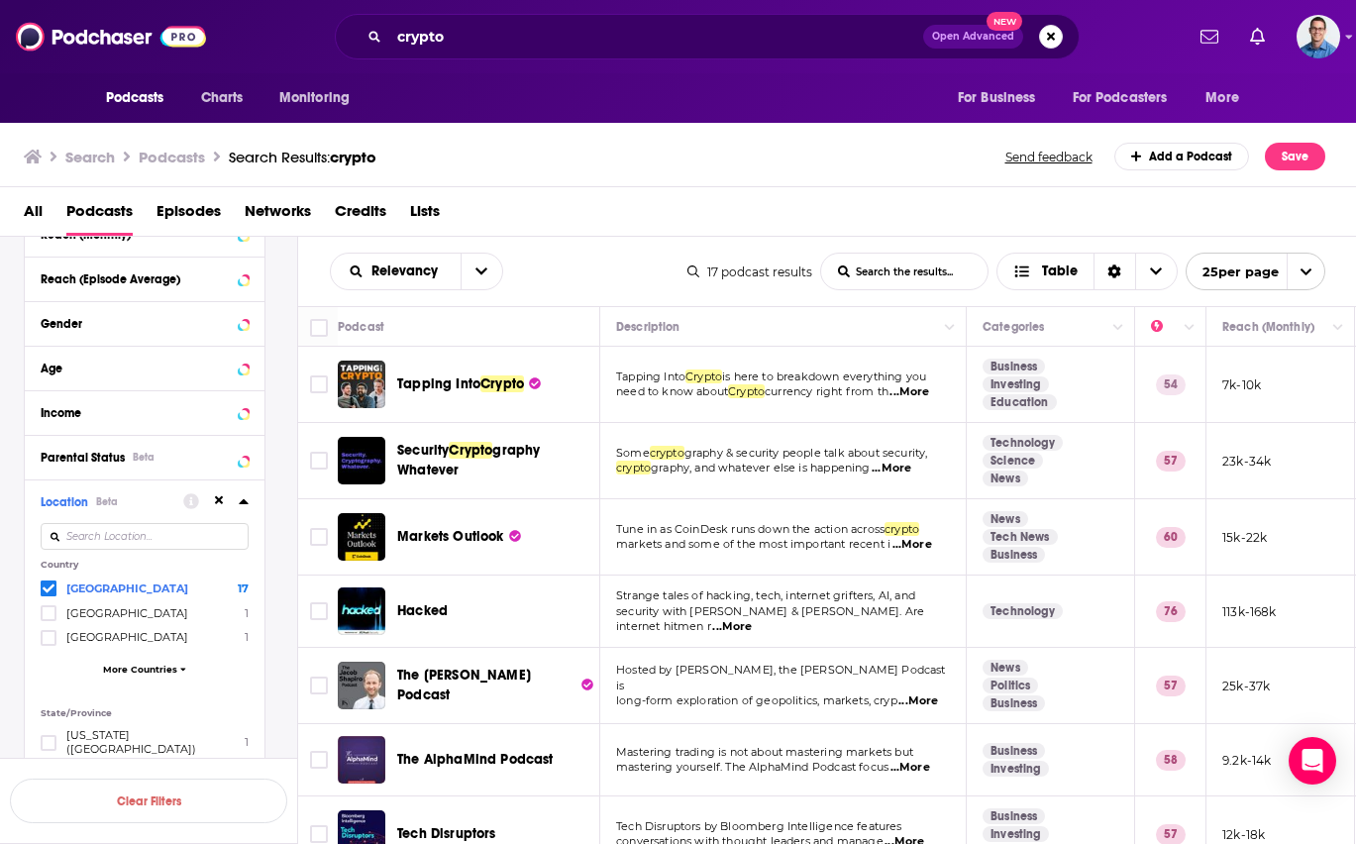
scroll to position [1007, 0]
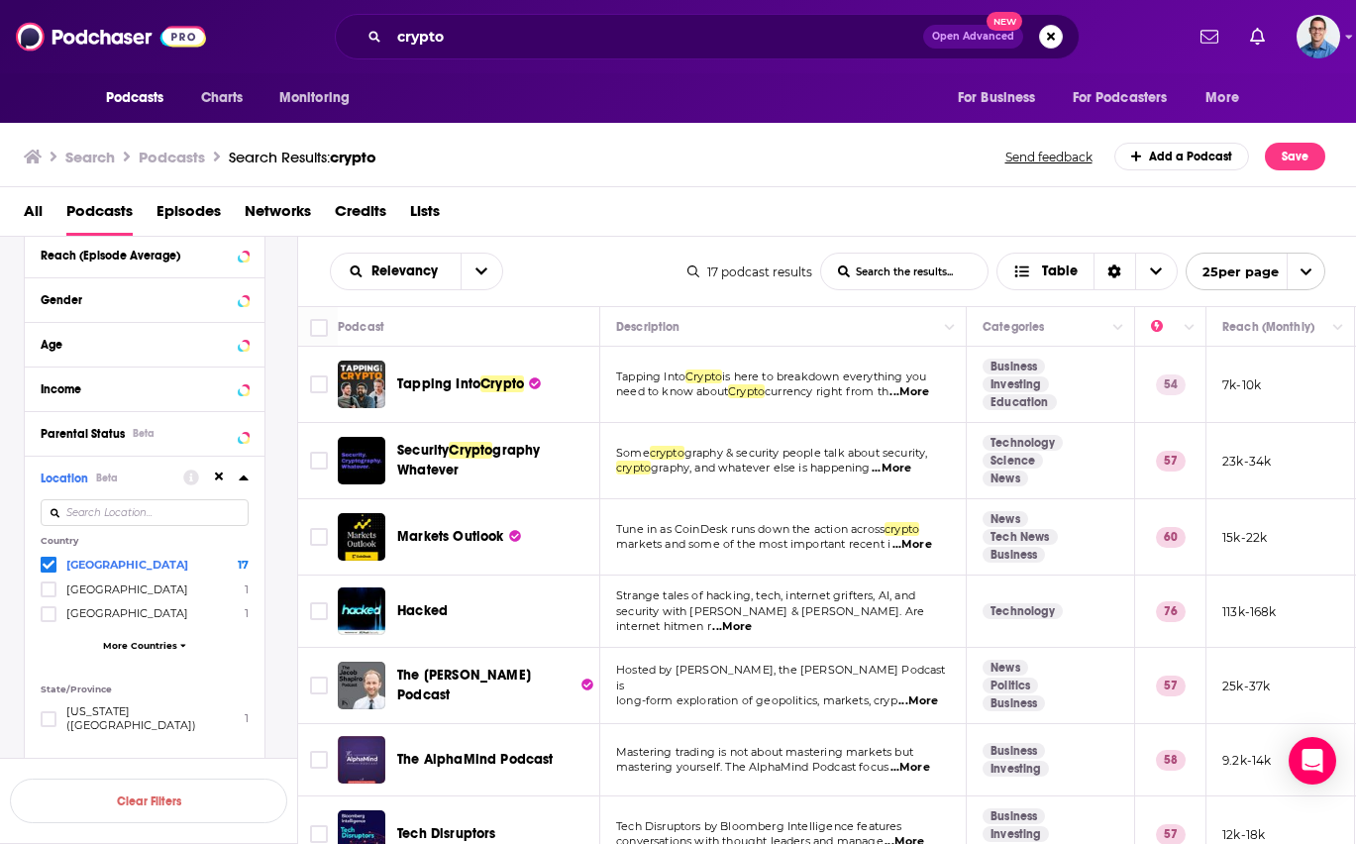
click at [245, 477] on icon at bounding box center [243, 477] width 9 height 5
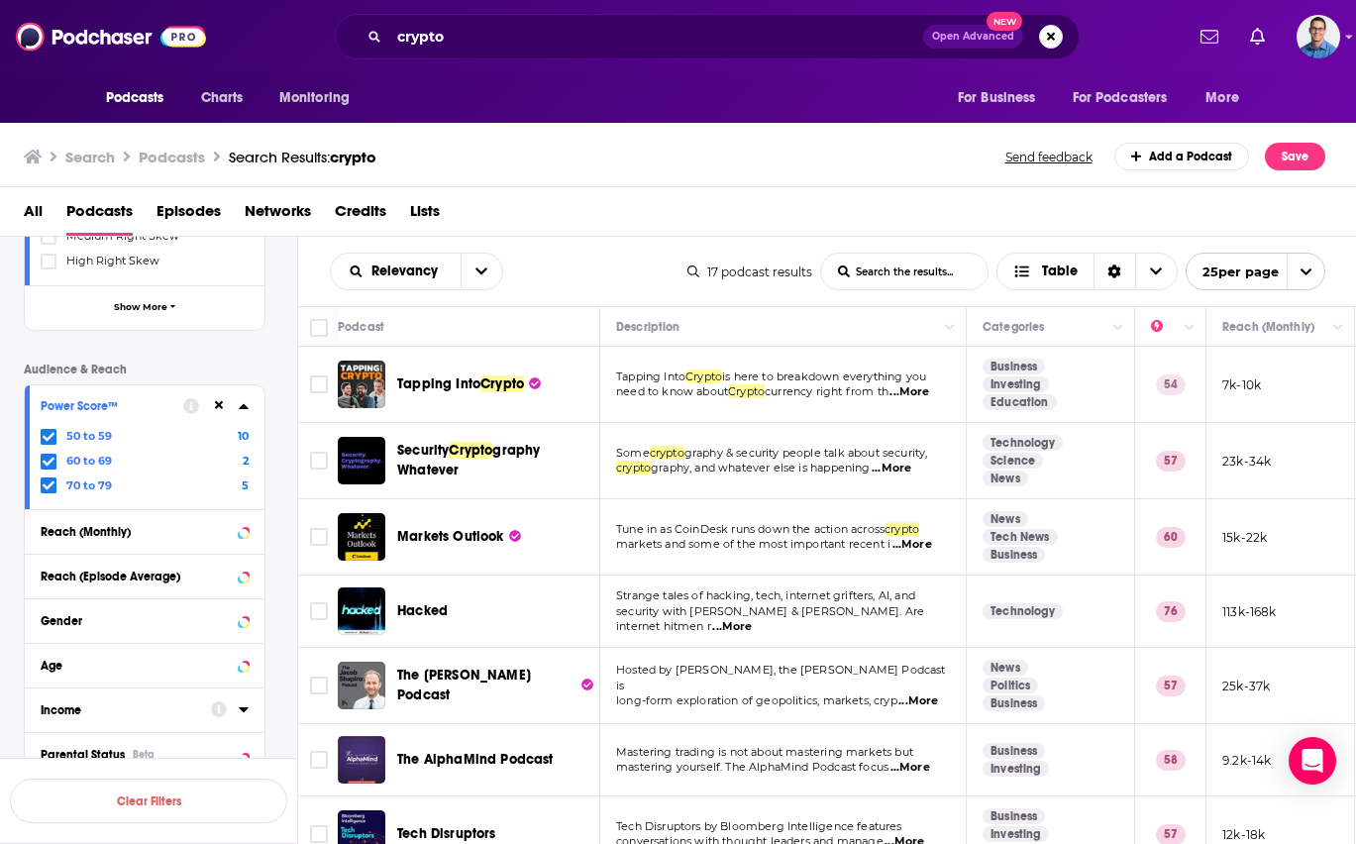
scroll to position [684, 0]
click at [135, 528] on div "Reach (Monthly)" at bounding box center [119, 534] width 157 height 14
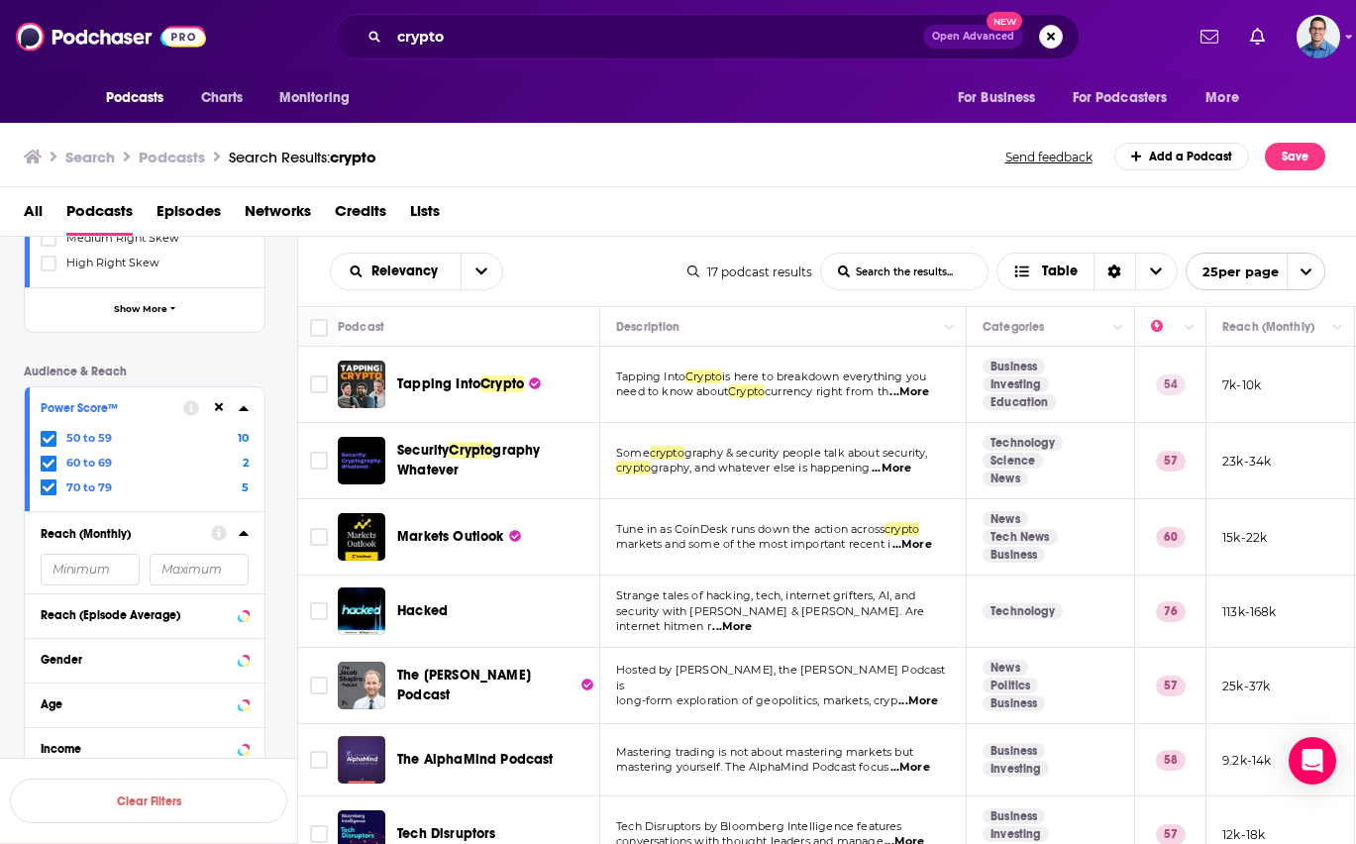
click at [246, 527] on icon at bounding box center [244, 533] width 10 height 16
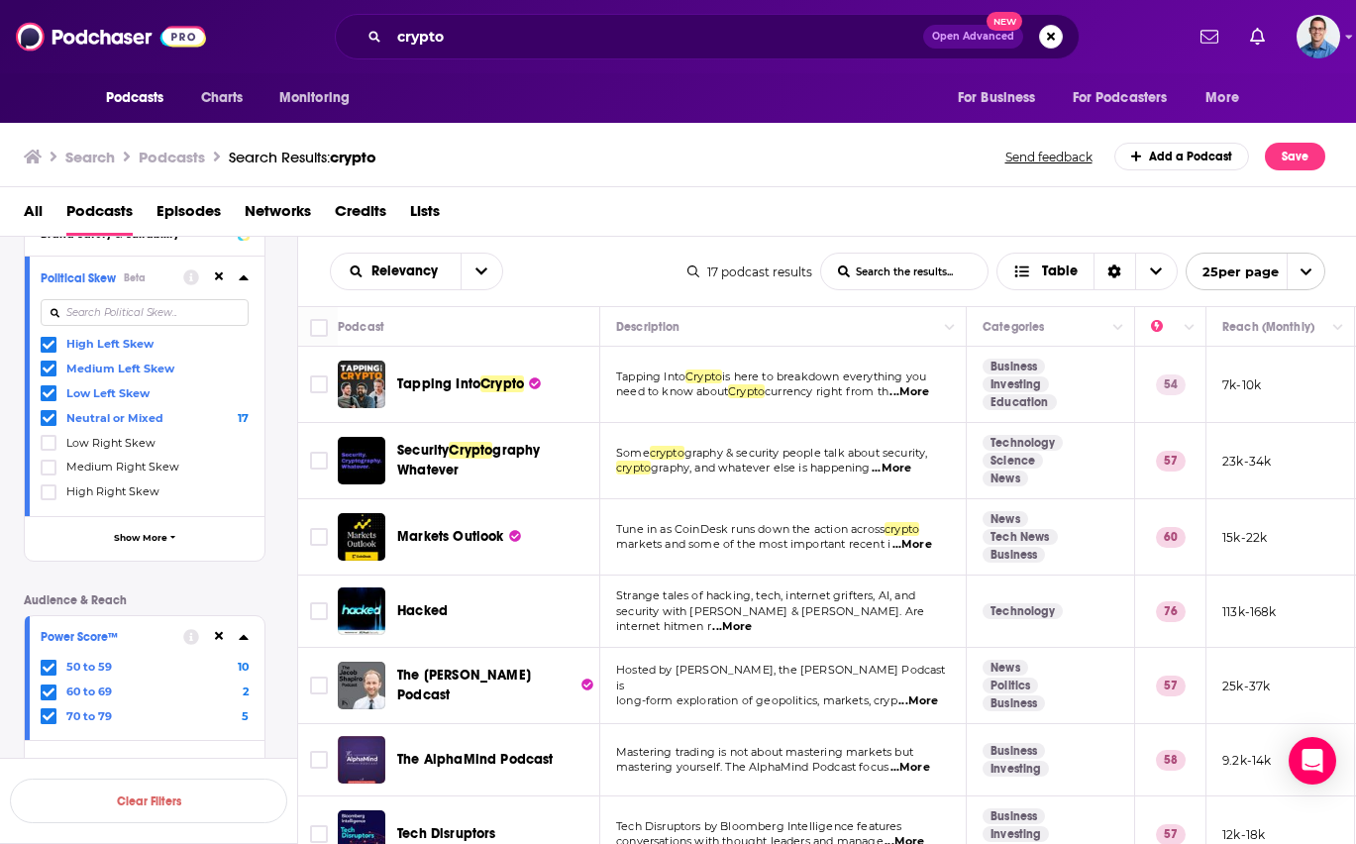
scroll to position [450, 0]
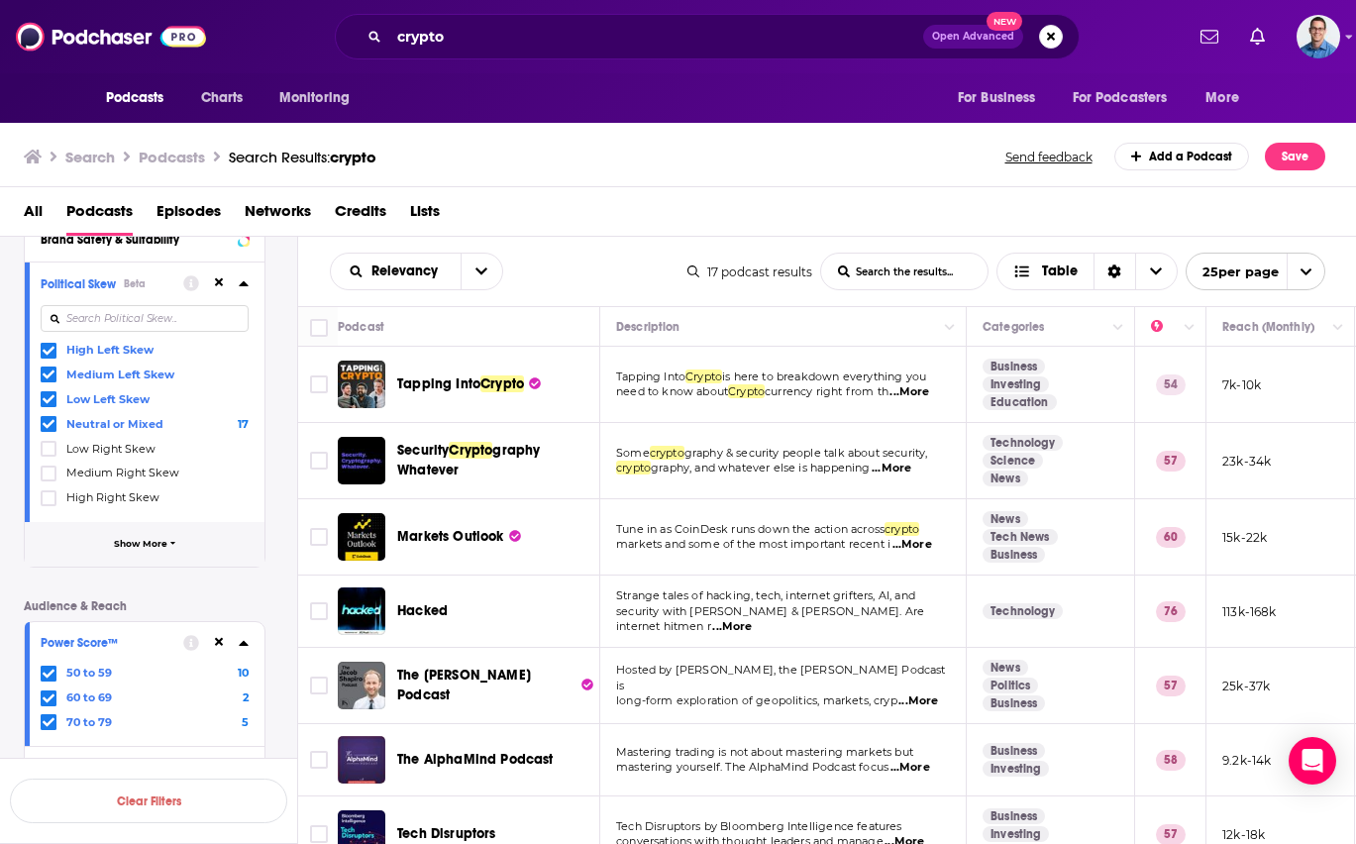
click at [152, 539] on span "Show More" at bounding box center [140, 544] width 53 height 11
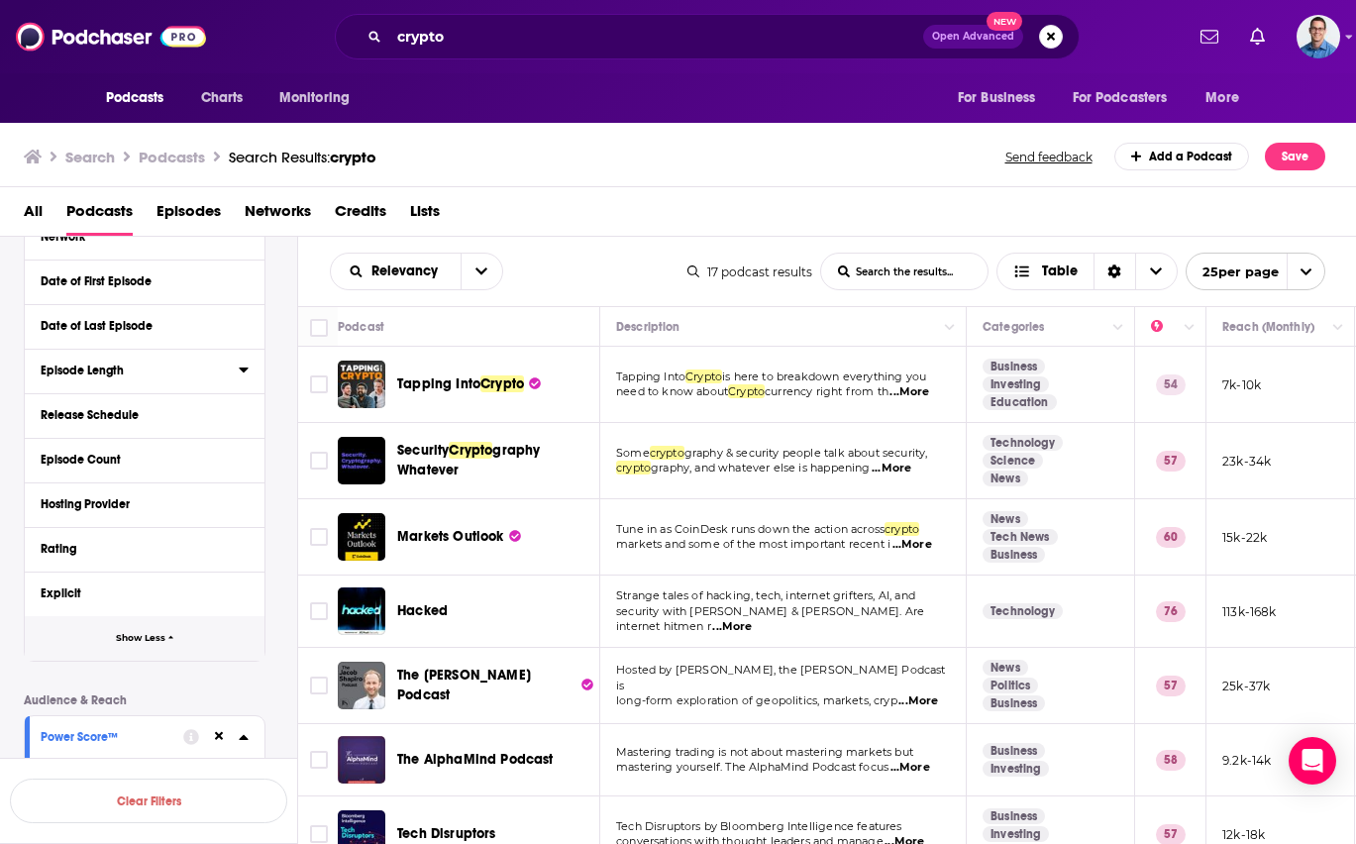
scroll to position [759, 0]
click at [100, 422] on button "Release Schedule" at bounding box center [140, 412] width 198 height 25
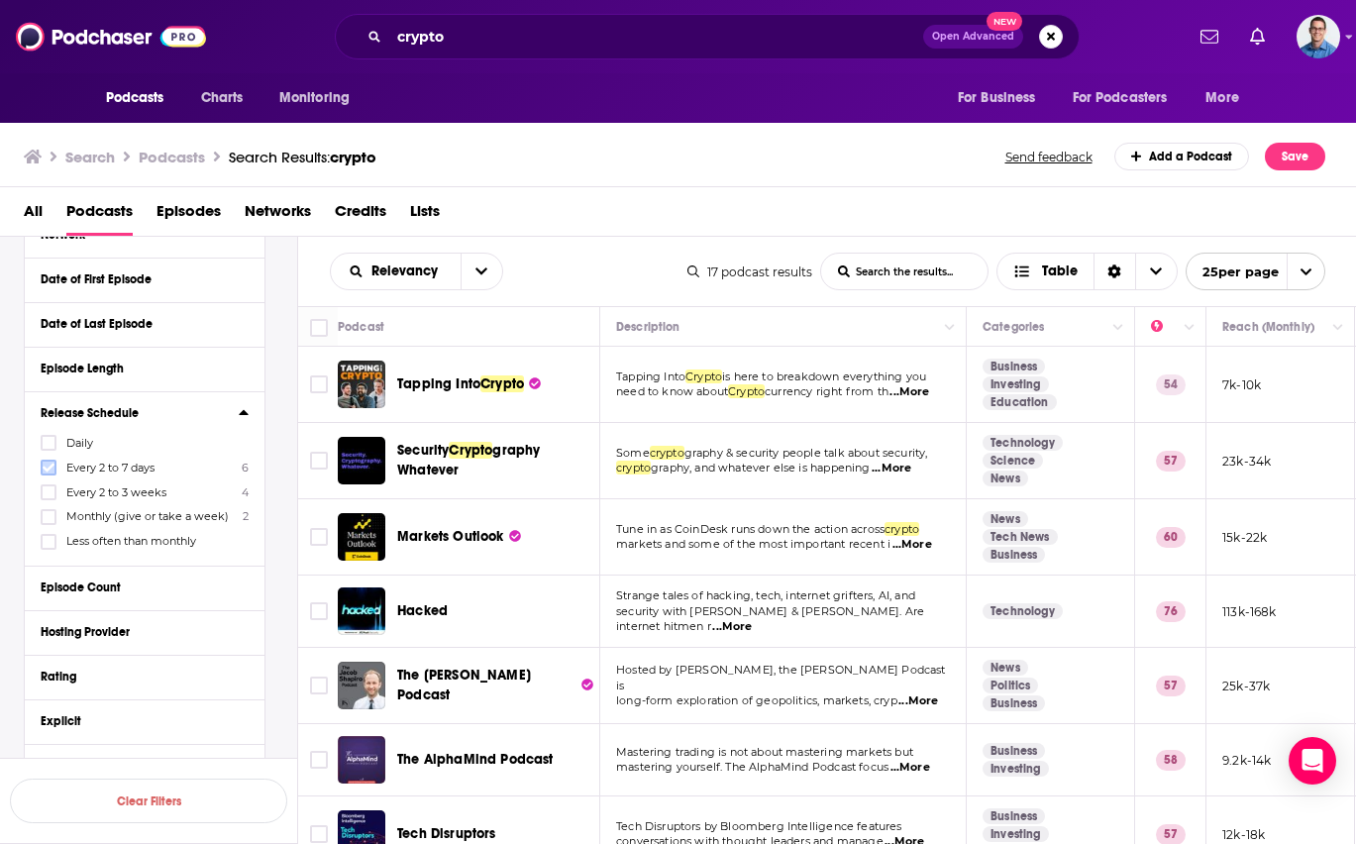
click at [52, 468] on icon at bounding box center [49, 467] width 12 height 12
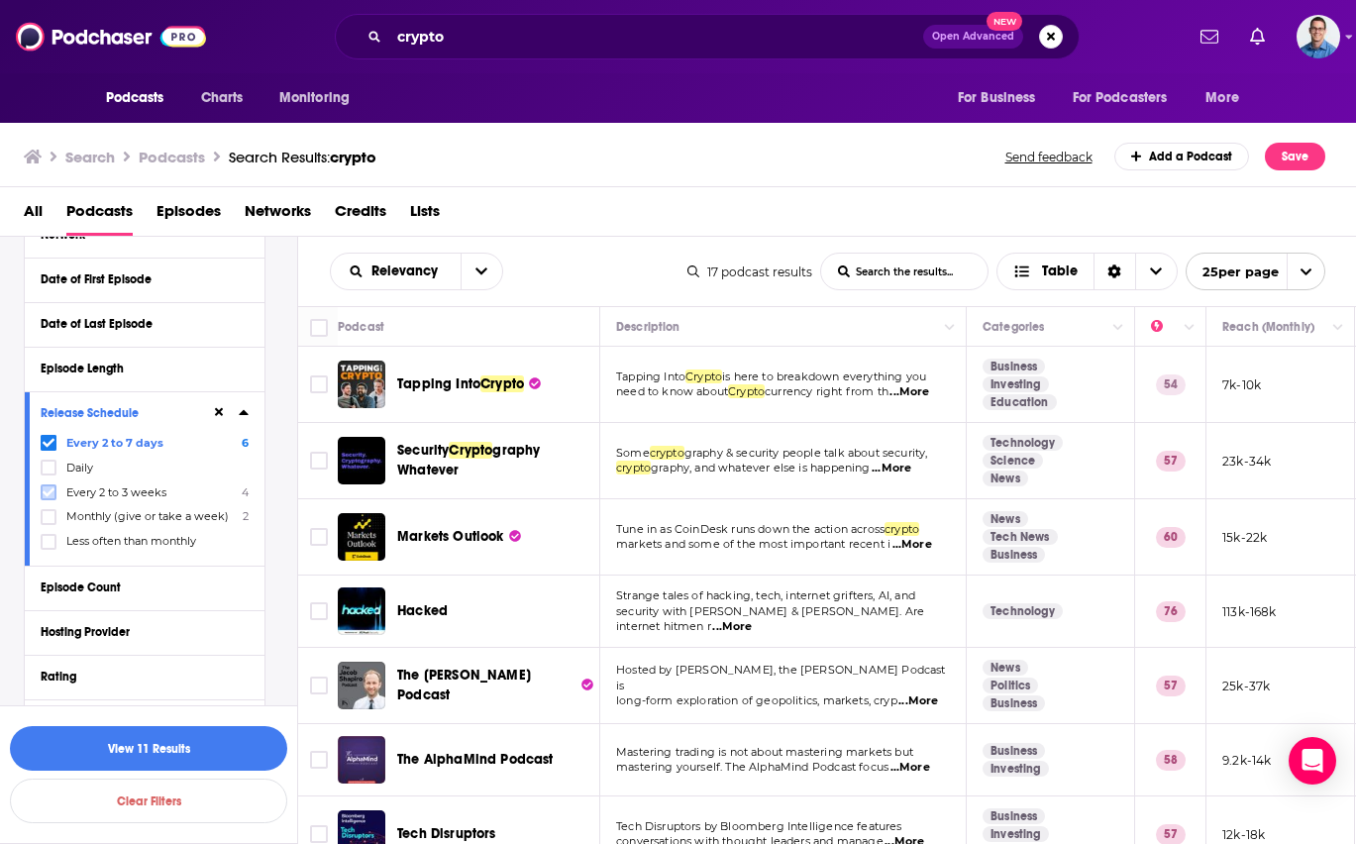
click at [46, 496] on icon at bounding box center [49, 492] width 12 height 12
click at [123, 756] on button "View 15 Results" at bounding box center [148, 748] width 277 height 45
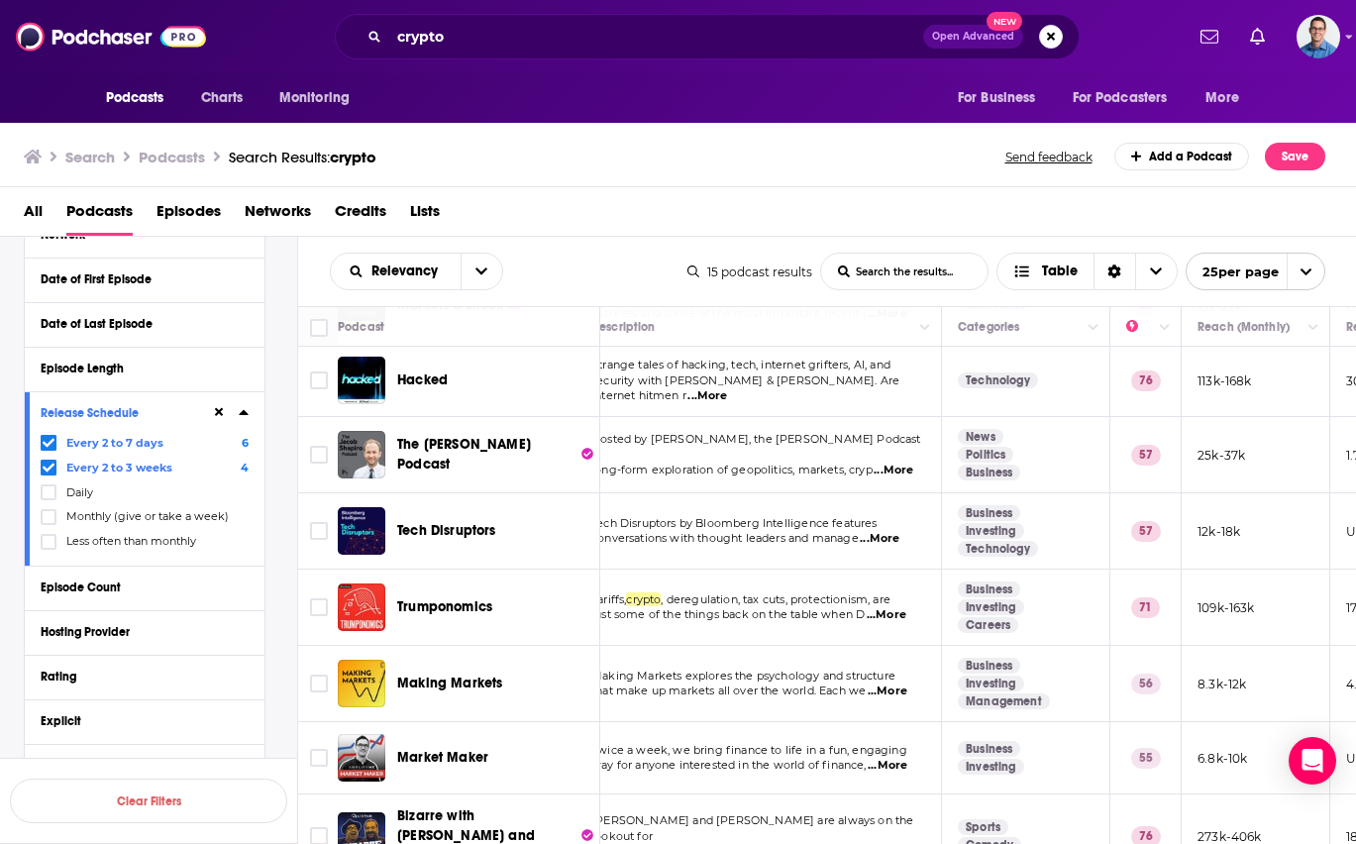
scroll to position [154, 0]
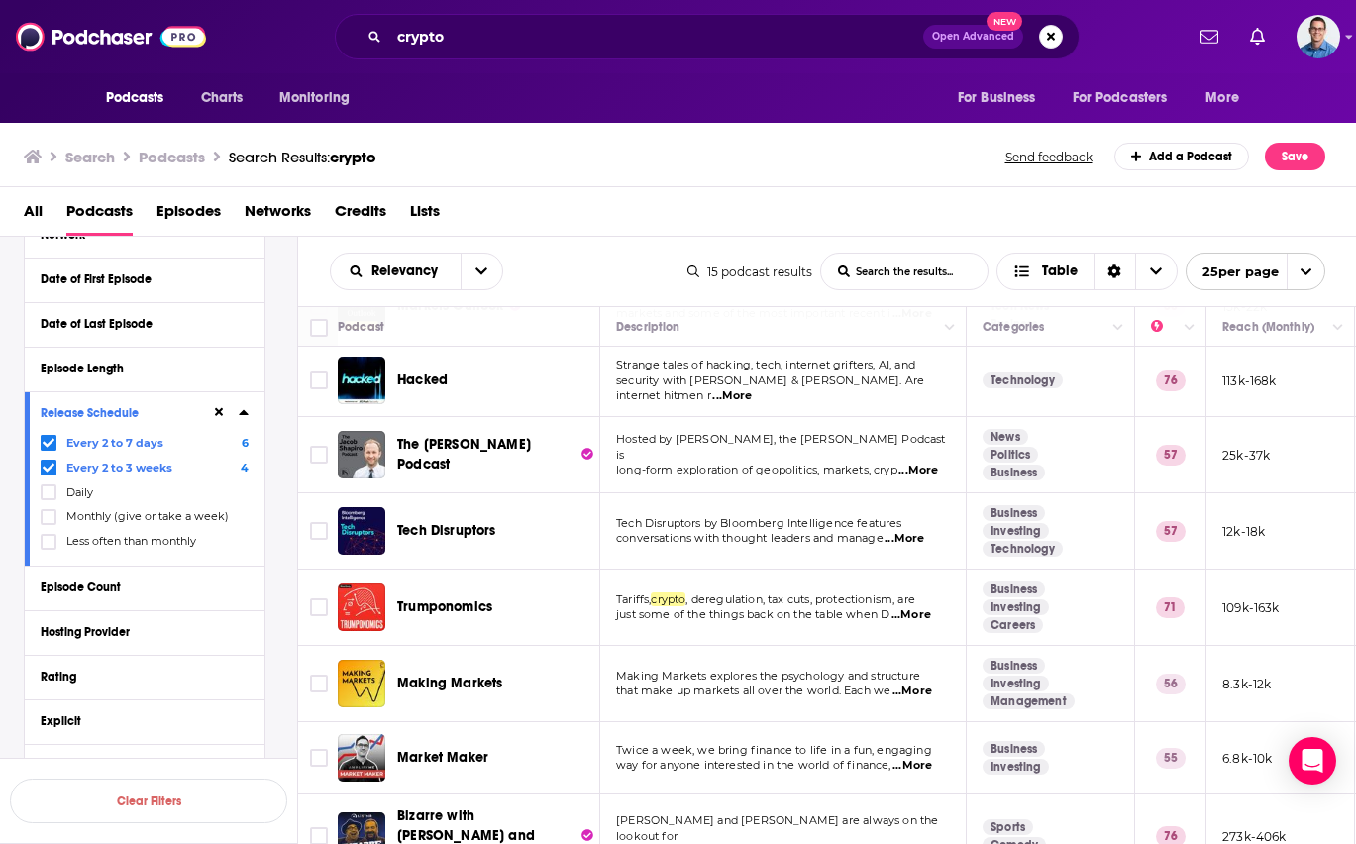
click at [914, 616] on span "...More" at bounding box center [911, 615] width 40 height 16
click at [561, 276] on div "Relevancy List Search Input Search the results... Table" at bounding box center [508, 272] width 357 height 38
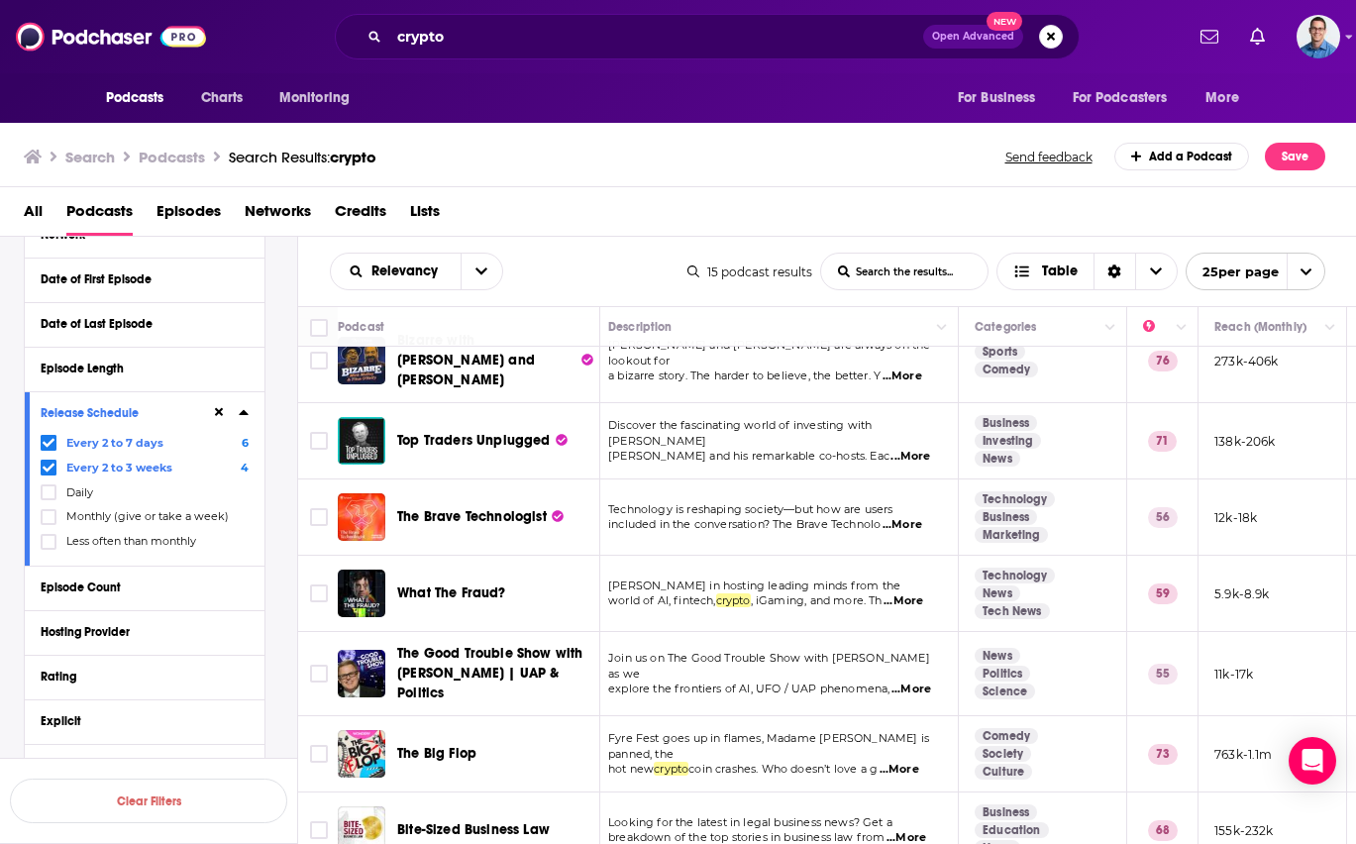
scroll to position [630, 10]
click at [912, 593] on span "...More" at bounding box center [901, 601] width 40 height 16
click at [833, 598] on td "[PERSON_NAME] in hosting leading minds from the world of AI, fintech, crypto , …" at bounding box center [773, 594] width 366 height 76
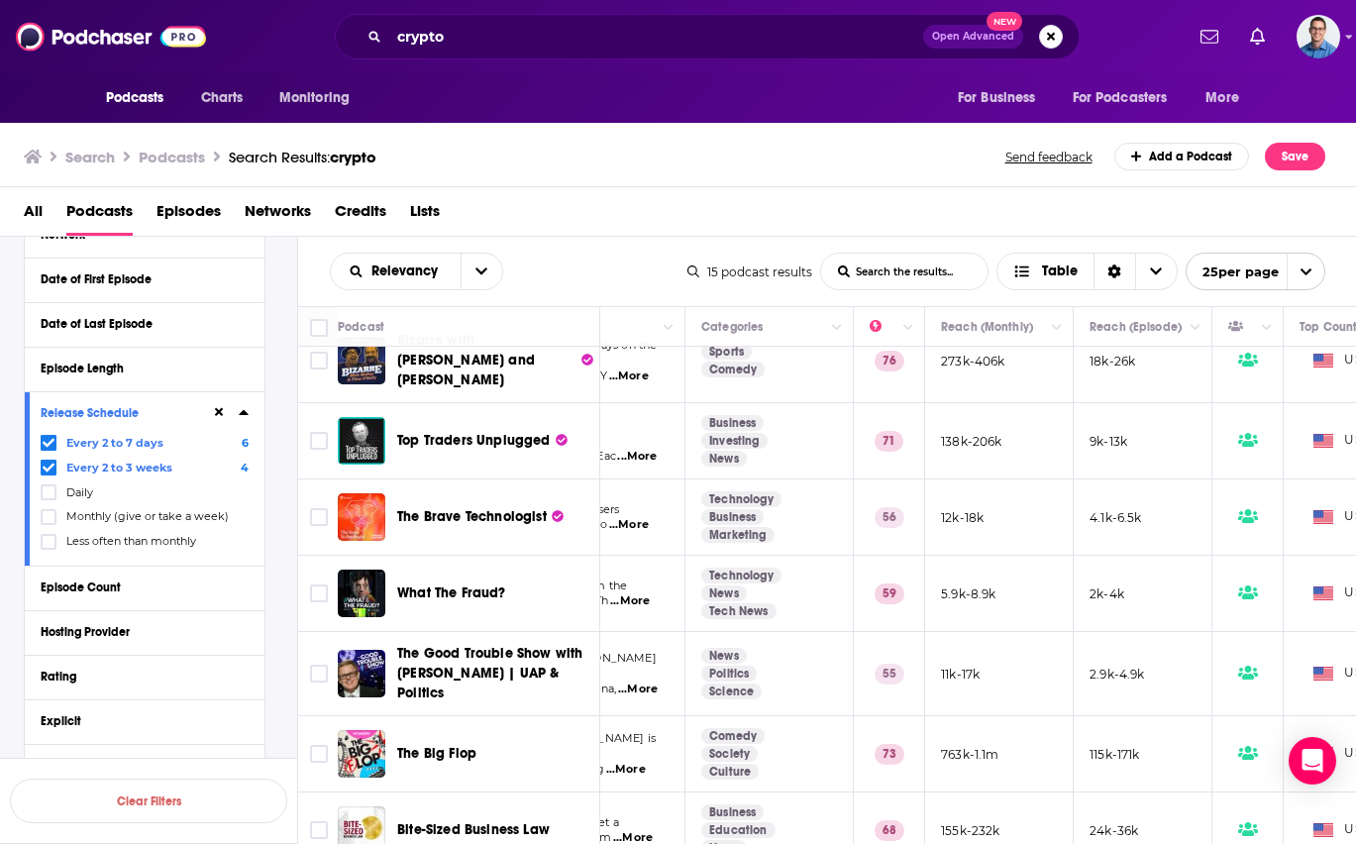
scroll to position [630, 275]
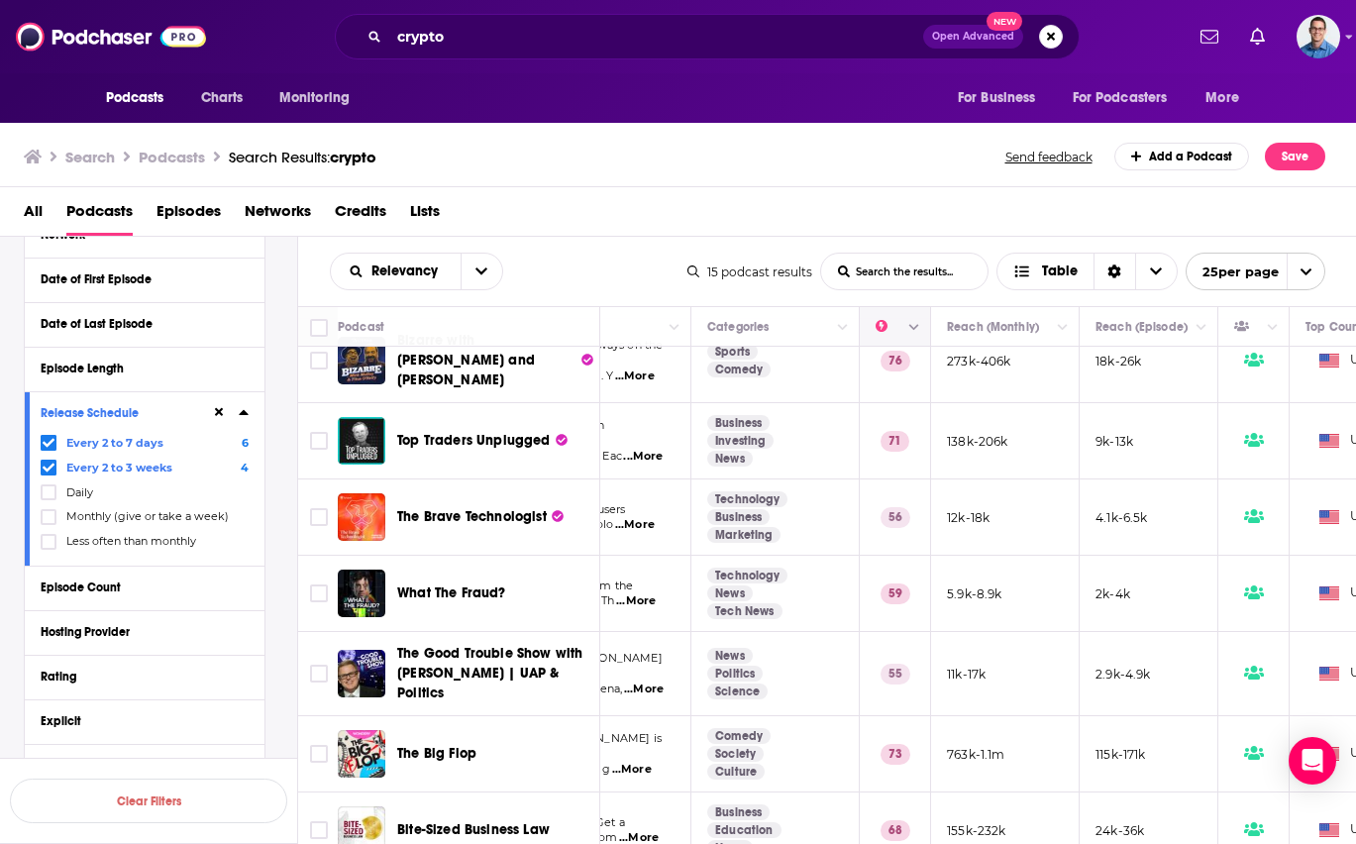
click at [910, 330] on icon "Column Actions" at bounding box center [914, 328] width 10 height 12
click at [910, 330] on div at bounding box center [678, 422] width 1356 height 844
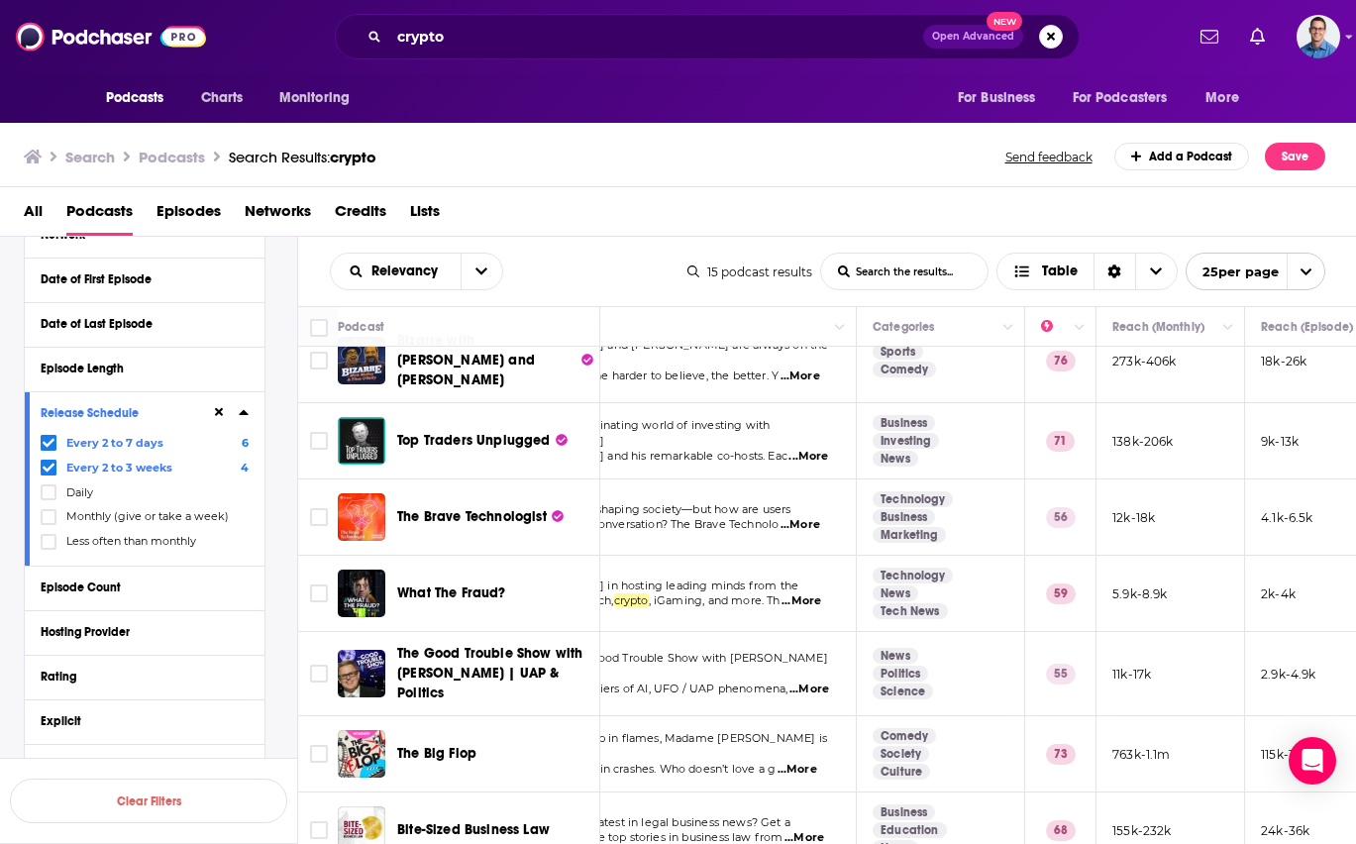
scroll to position [630, 0]
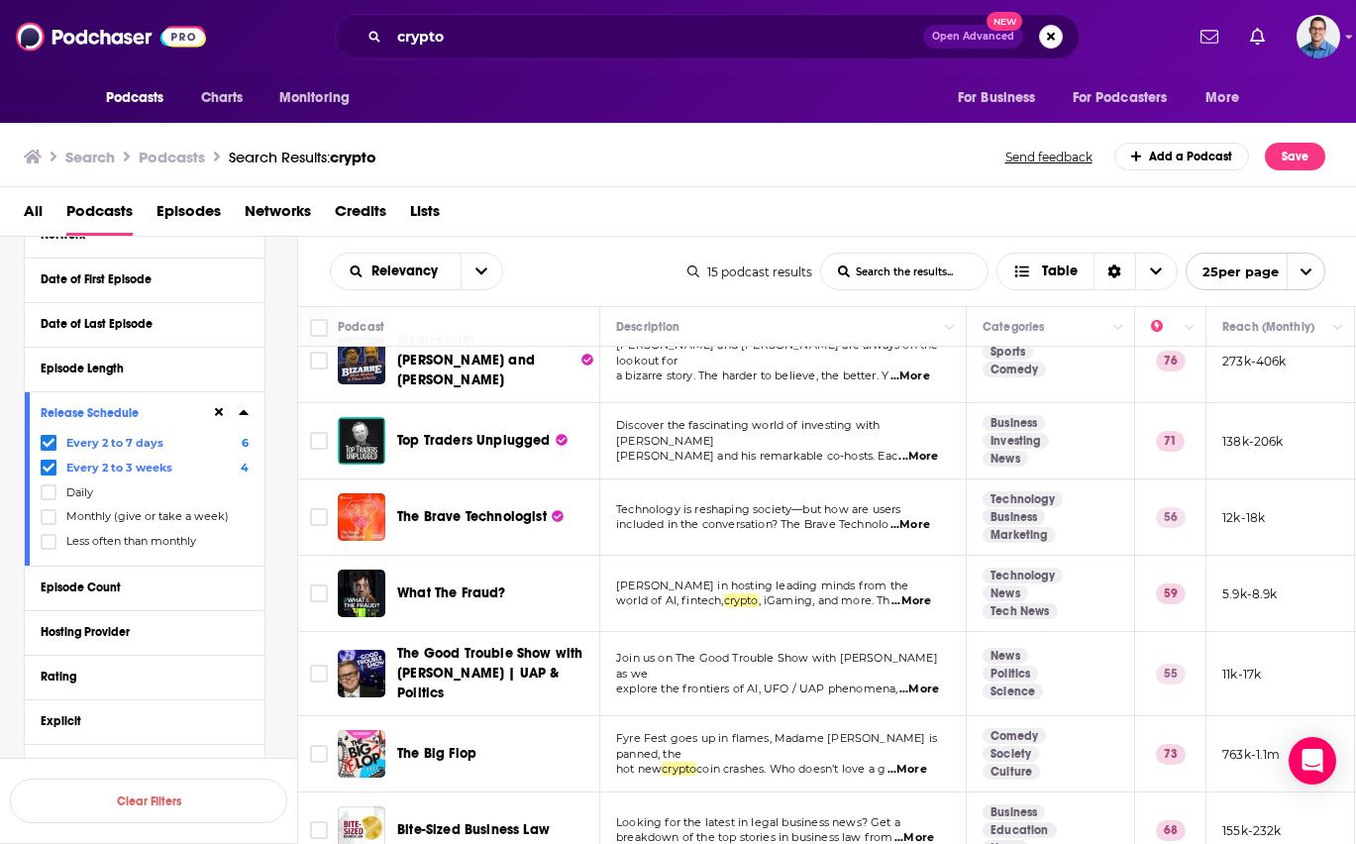
click at [921, 830] on span "...More" at bounding box center [914, 838] width 40 height 16
click at [759, 753] on td "Fyre Fest goes up in flames, Madame [PERSON_NAME] is panned, the hot new crypto…" at bounding box center [783, 754] width 366 height 76
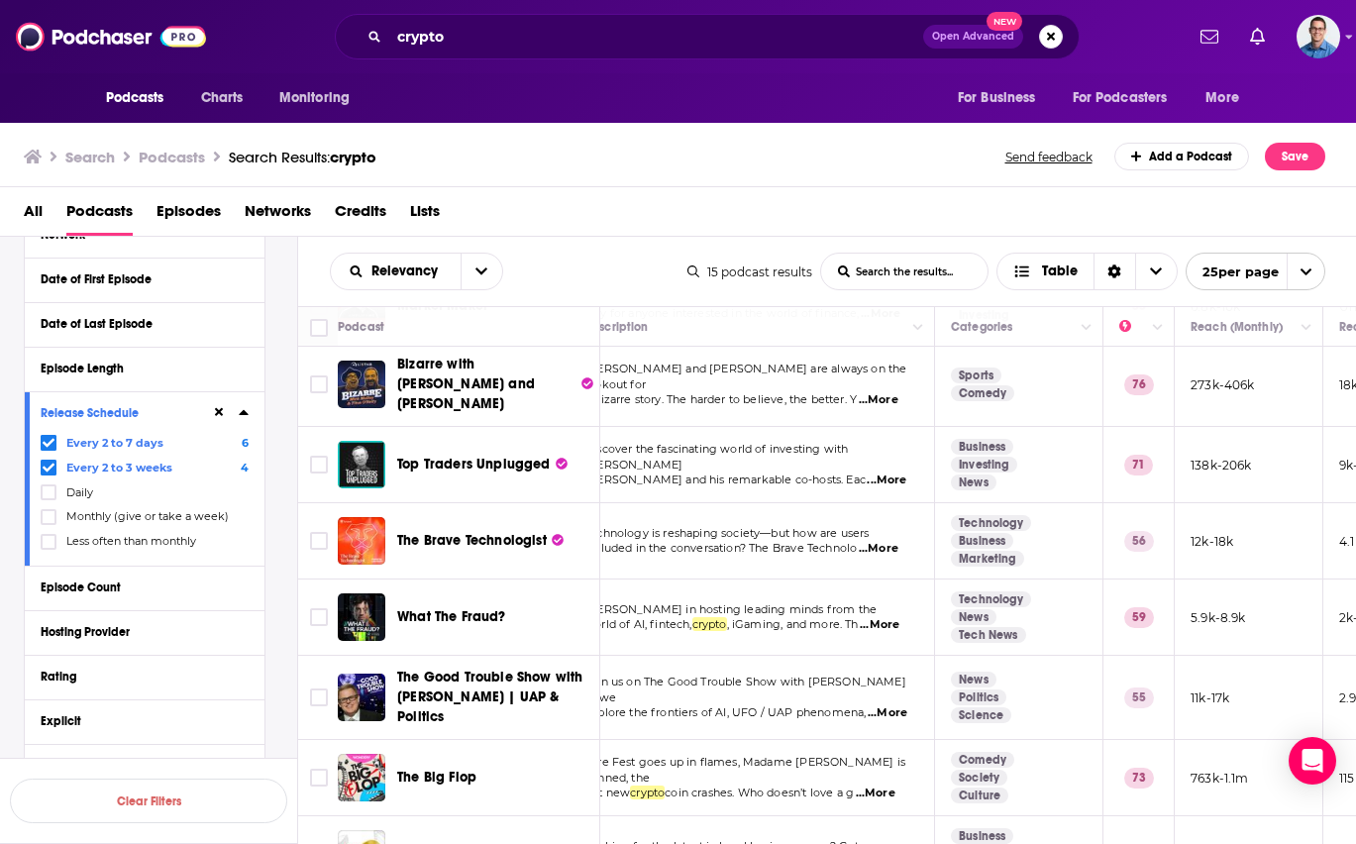
scroll to position [630, 32]
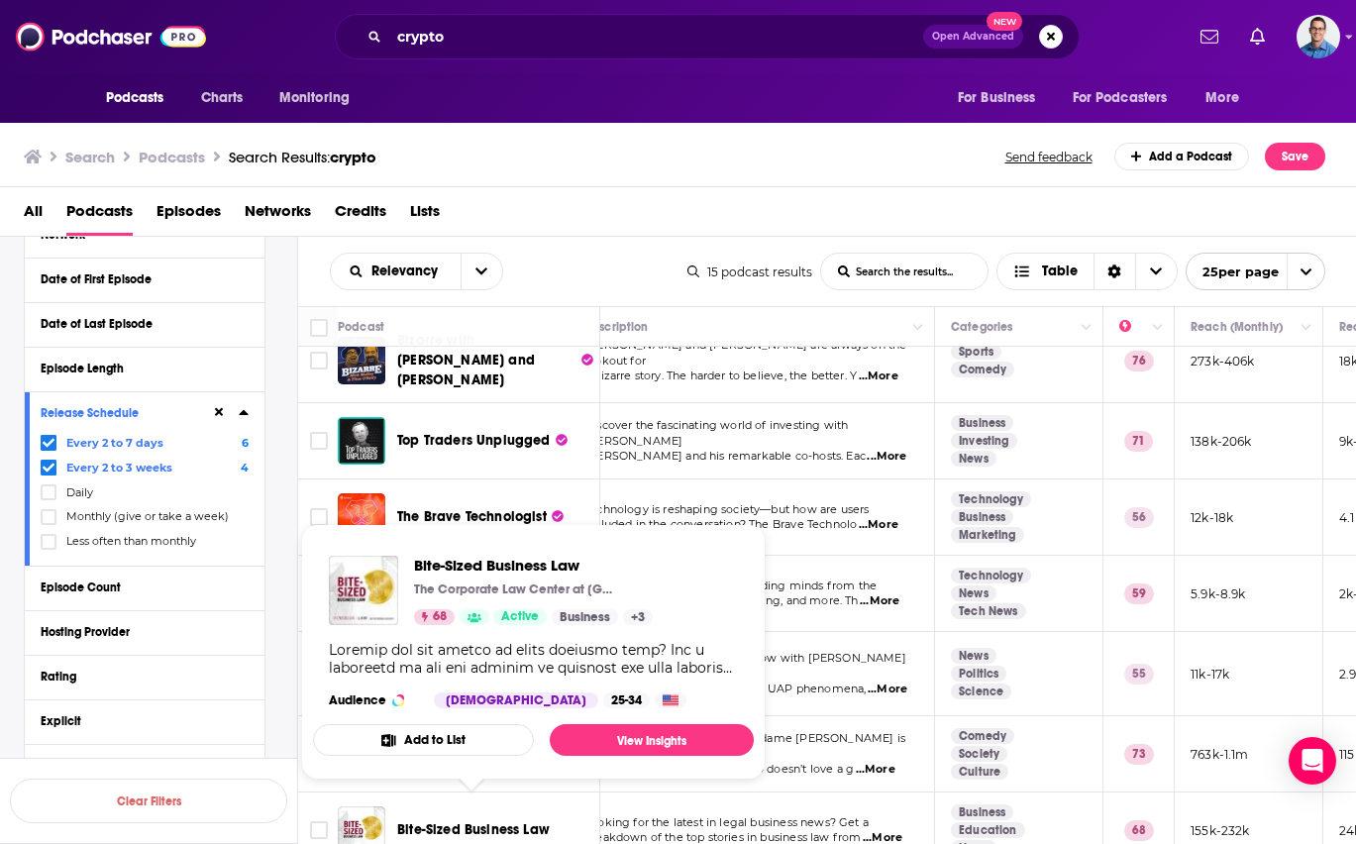
click at [493, 821] on span "Bite-Sized Business Law" at bounding box center [473, 829] width 153 height 17
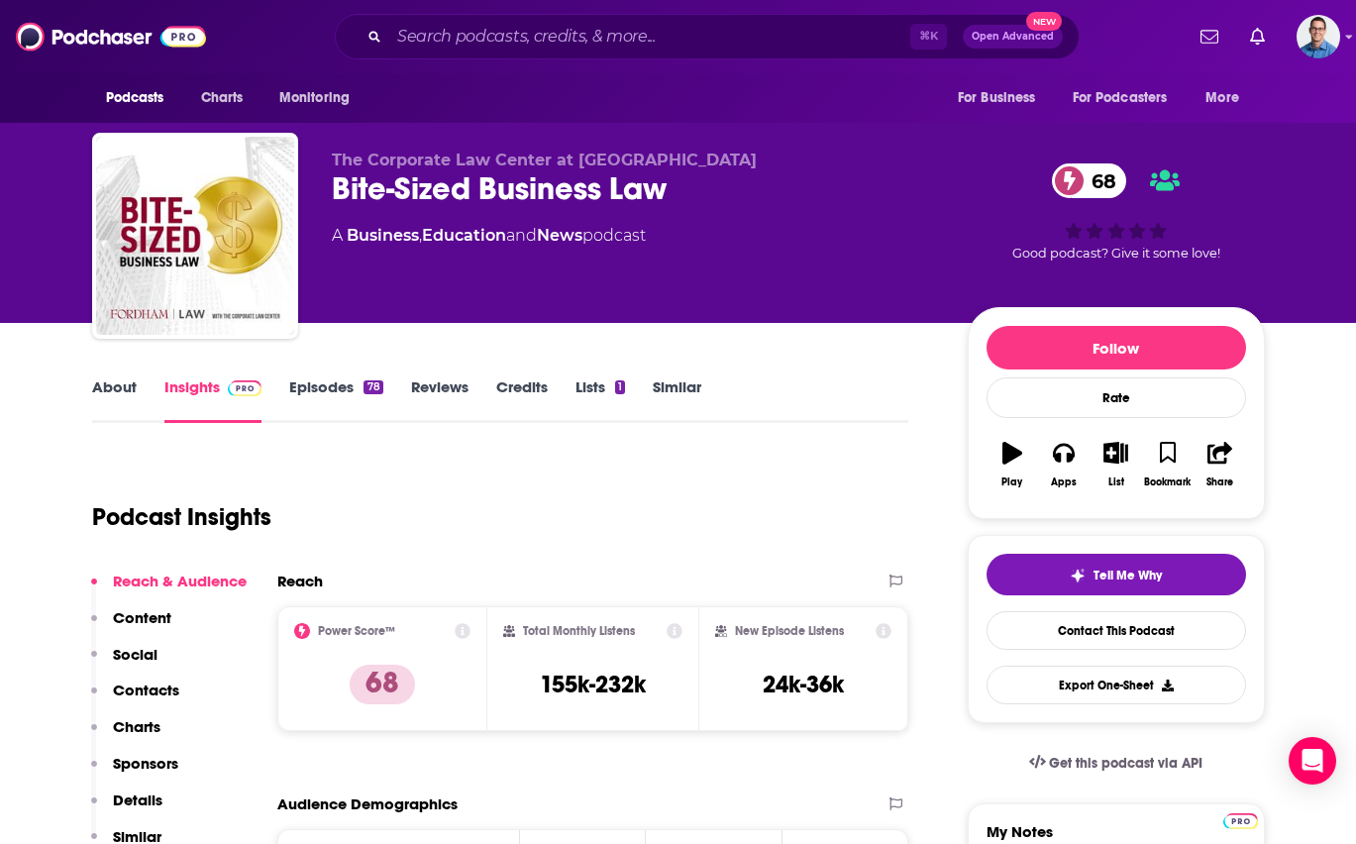
click at [342, 385] on link "Episodes 78" at bounding box center [335, 400] width 93 height 46
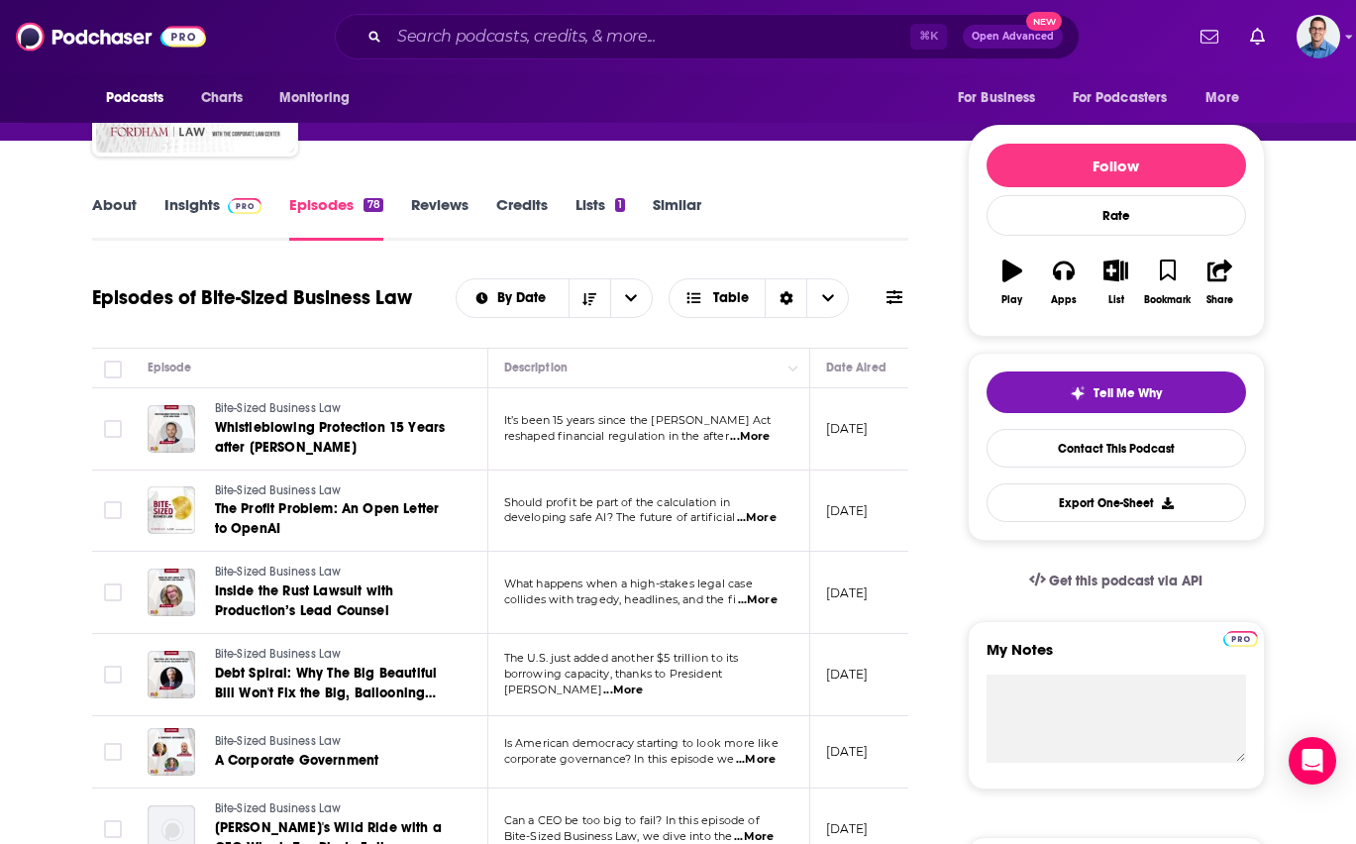
scroll to position [185, 0]
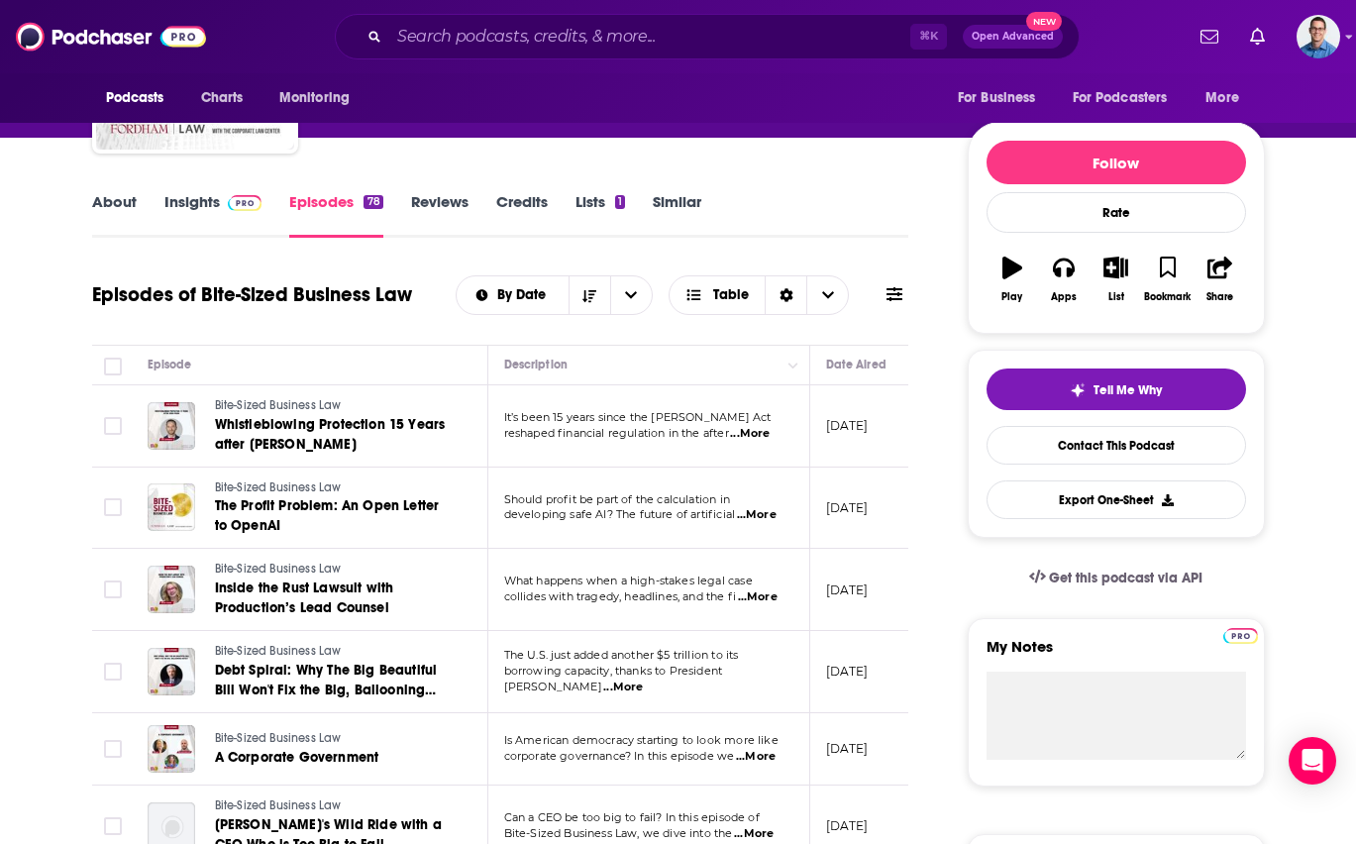
click at [766, 433] on span "...More" at bounding box center [750, 434] width 40 height 16
click at [121, 202] on link "About" at bounding box center [114, 215] width 45 height 46
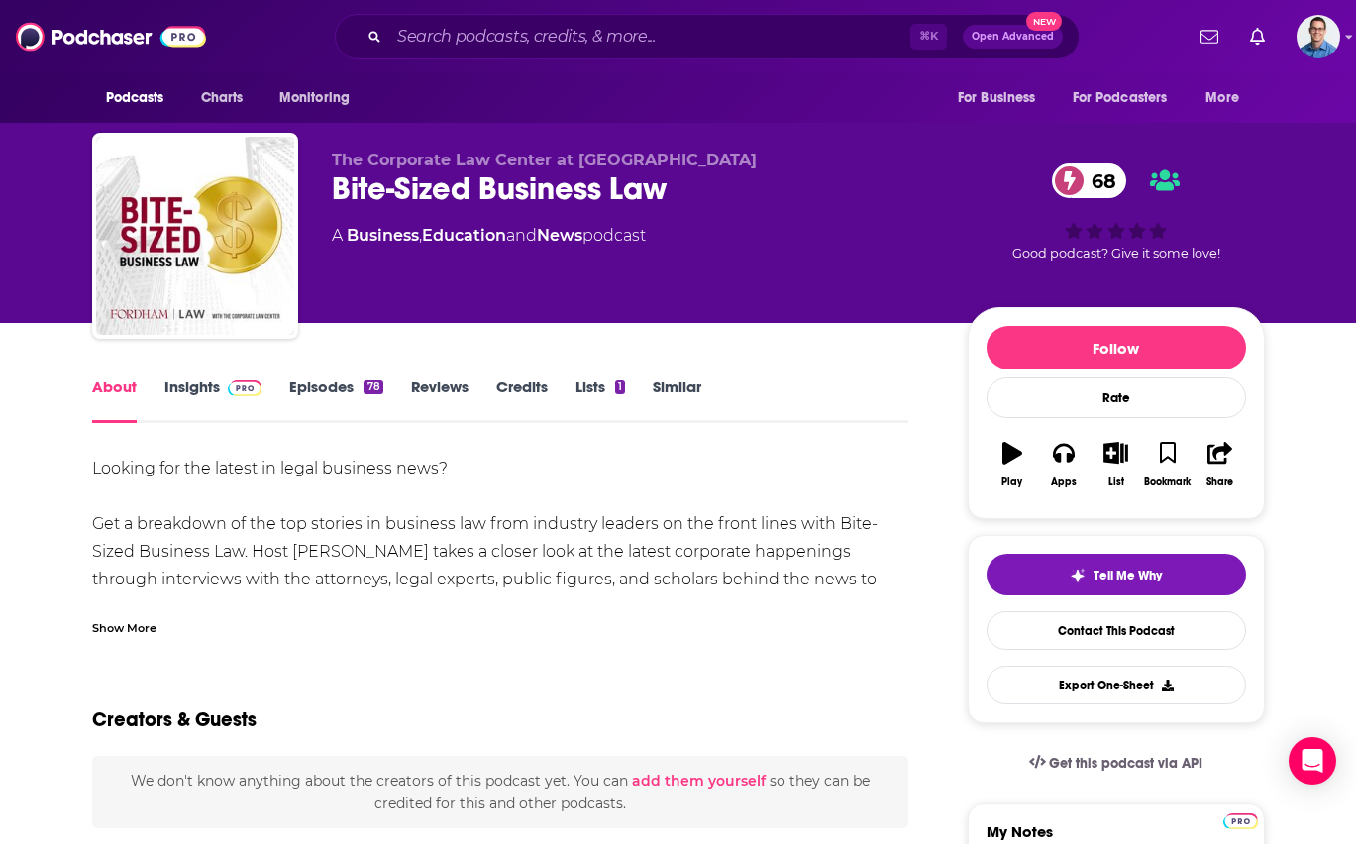
click at [198, 382] on link "Insights" at bounding box center [213, 400] width 98 height 46
